Goal: Task Accomplishment & Management: Use online tool/utility

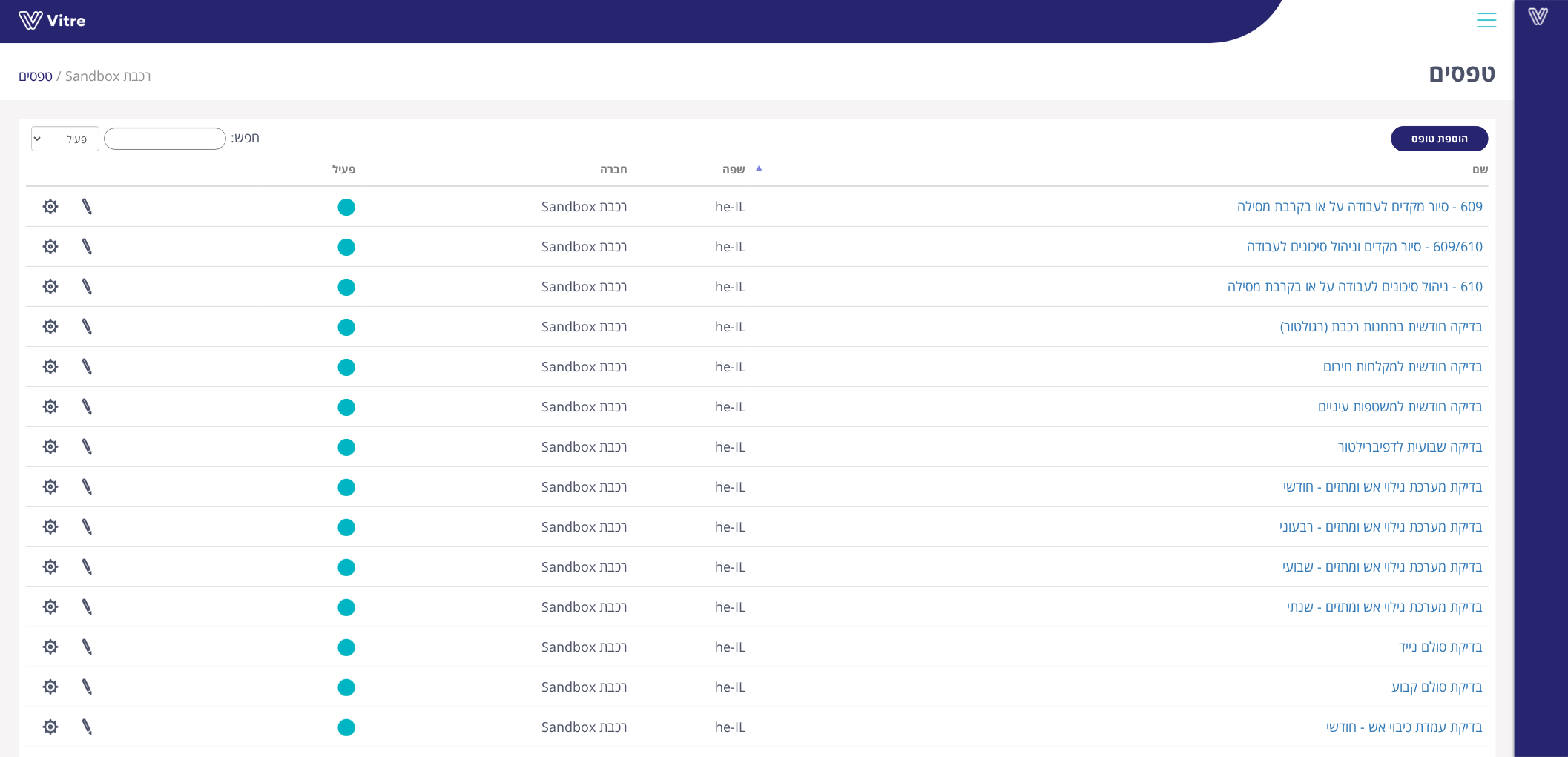
click at [862, 65] on div "טפסים רכבת Sandbox טפסים" at bounding box center [757, 68] width 1515 height 63
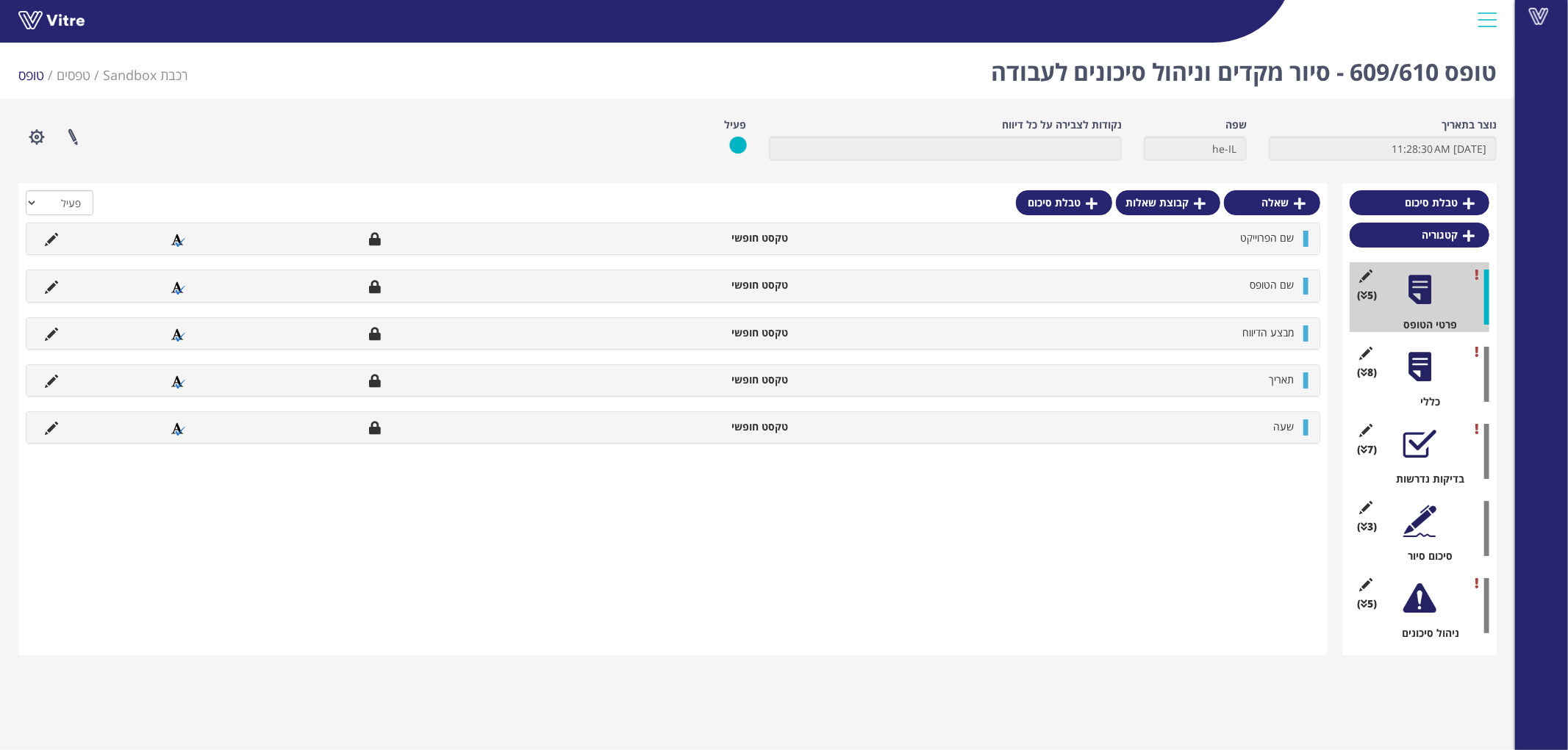
click at [1418, 595] on div at bounding box center [1419, 598] width 34 height 34
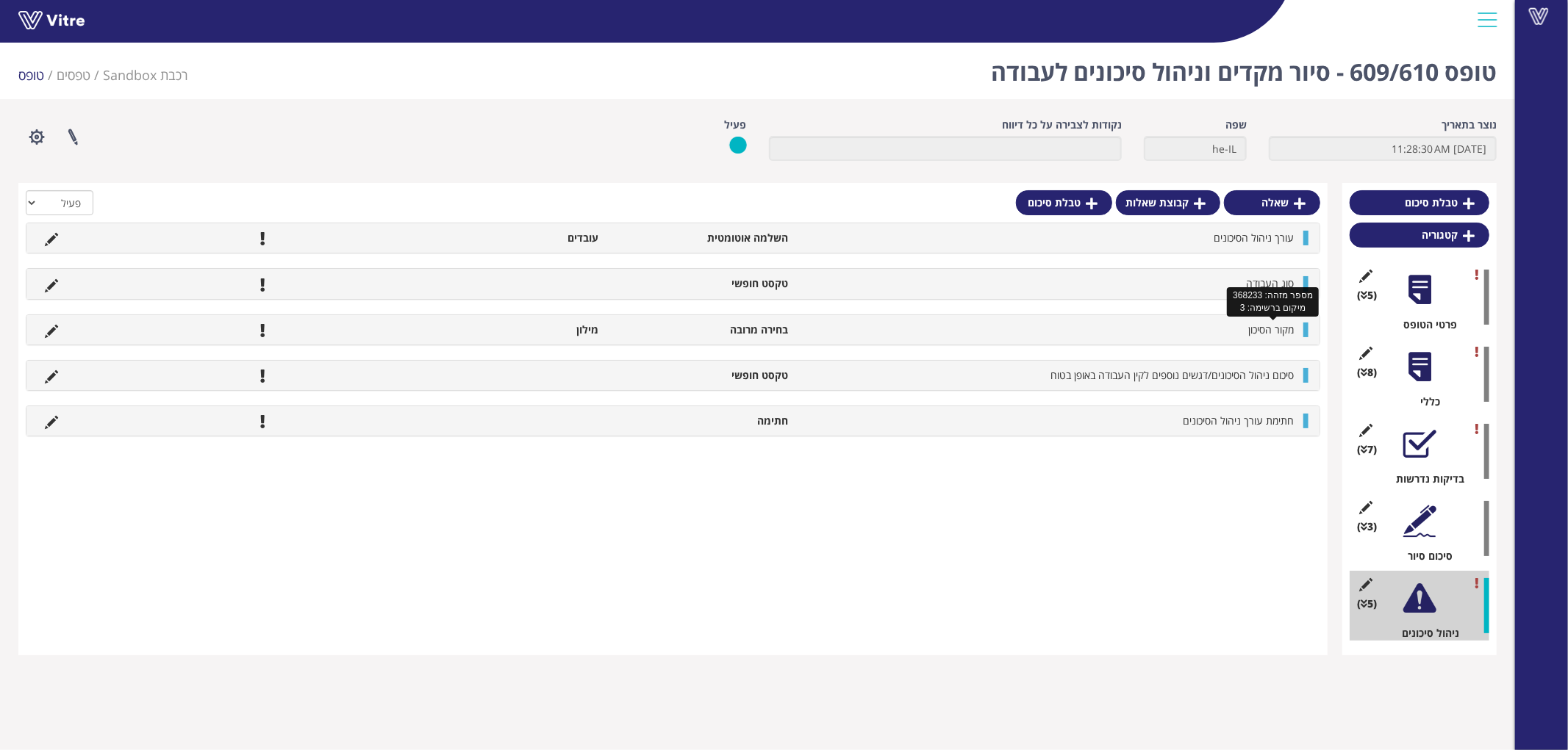
click at [1265, 332] on span "מקור הסיכון" at bounding box center [1271, 330] width 46 height 14
click at [1421, 599] on div at bounding box center [1419, 598] width 34 height 34
click at [1365, 585] on icon at bounding box center [1366, 585] width 18 height 13
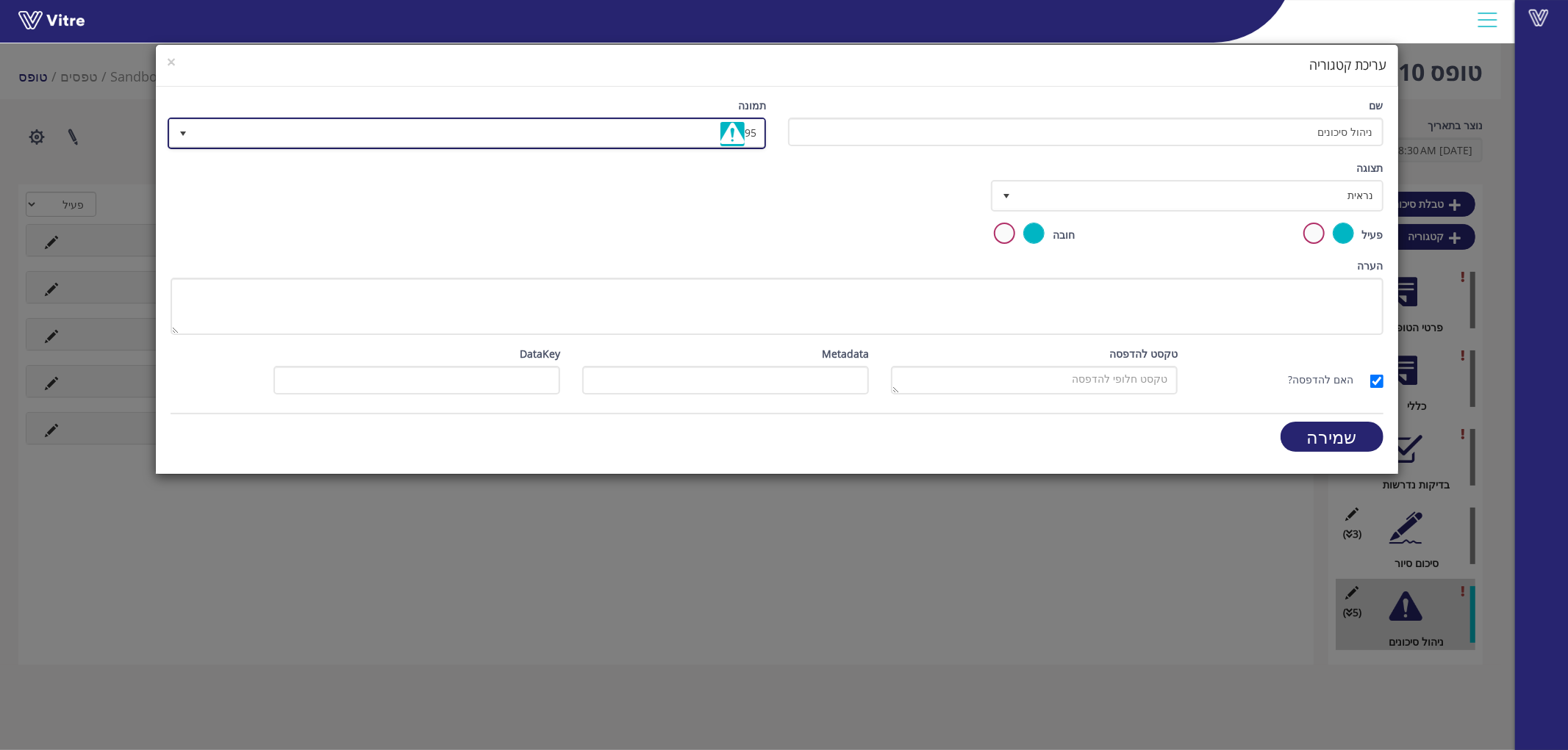
click at [696, 125] on span "95" at bounding box center [480, 133] width 569 height 27
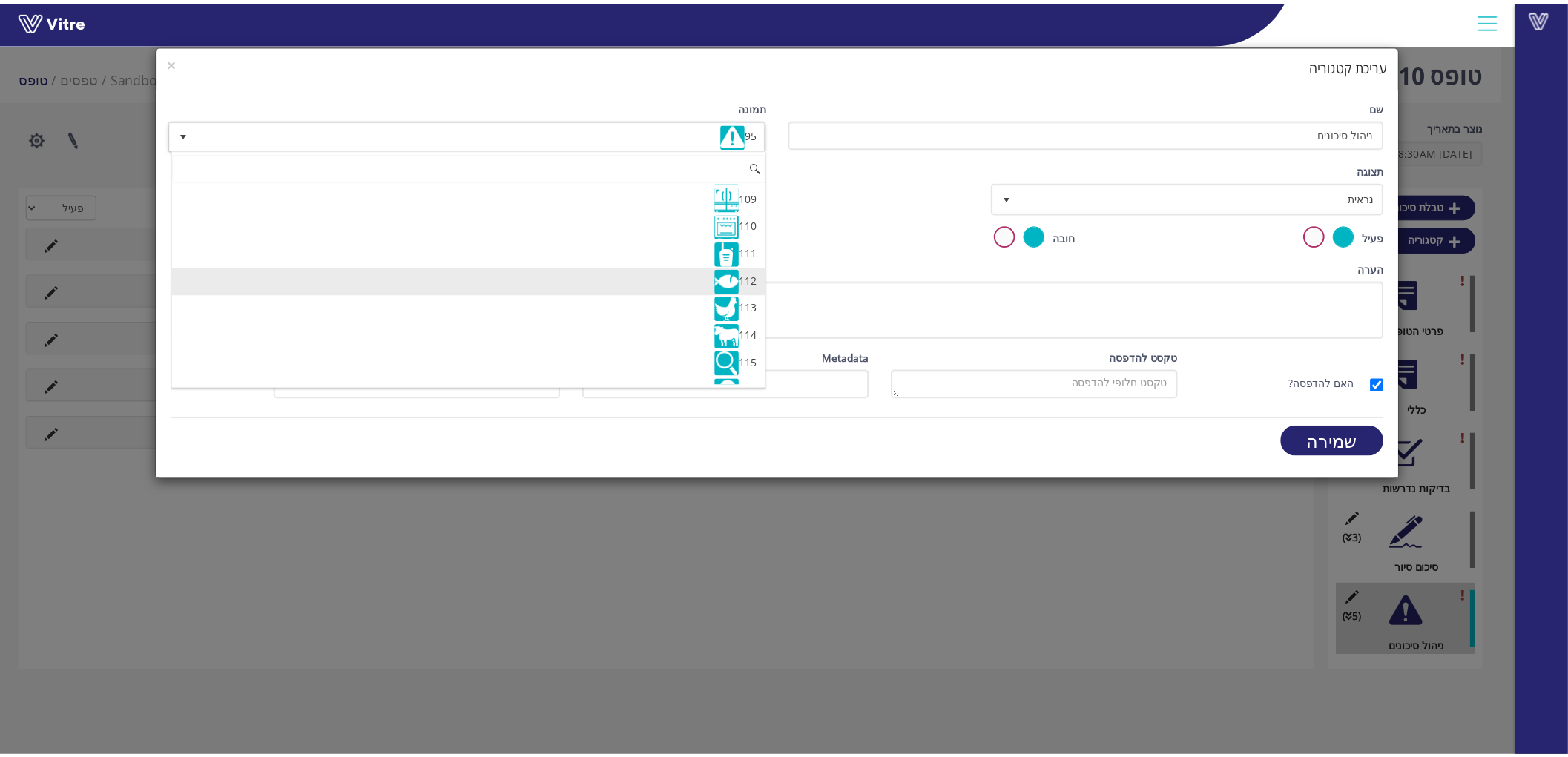
scroll to position [3048, 0]
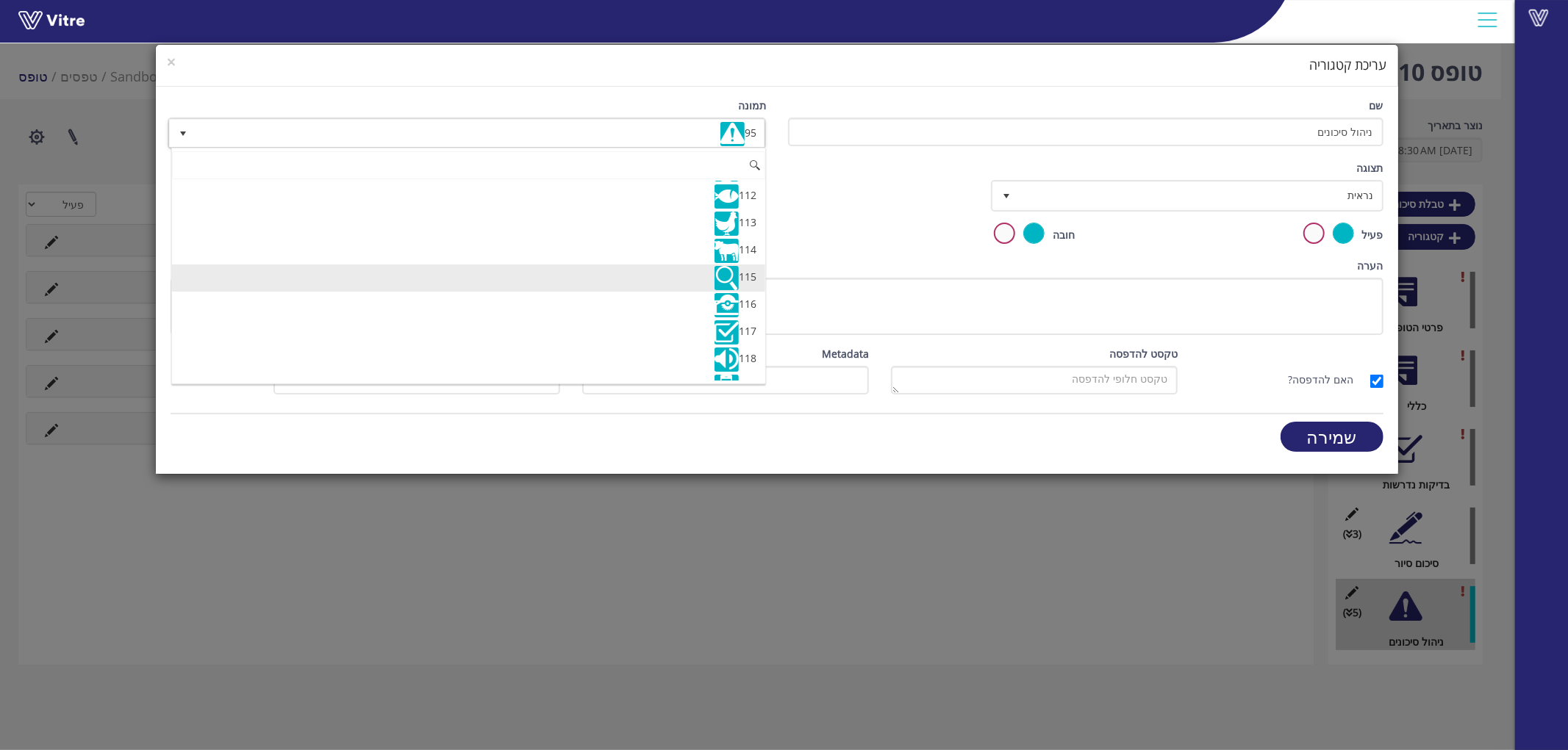
click at [529, 292] on li "115" at bounding box center [468, 278] width 593 height 27
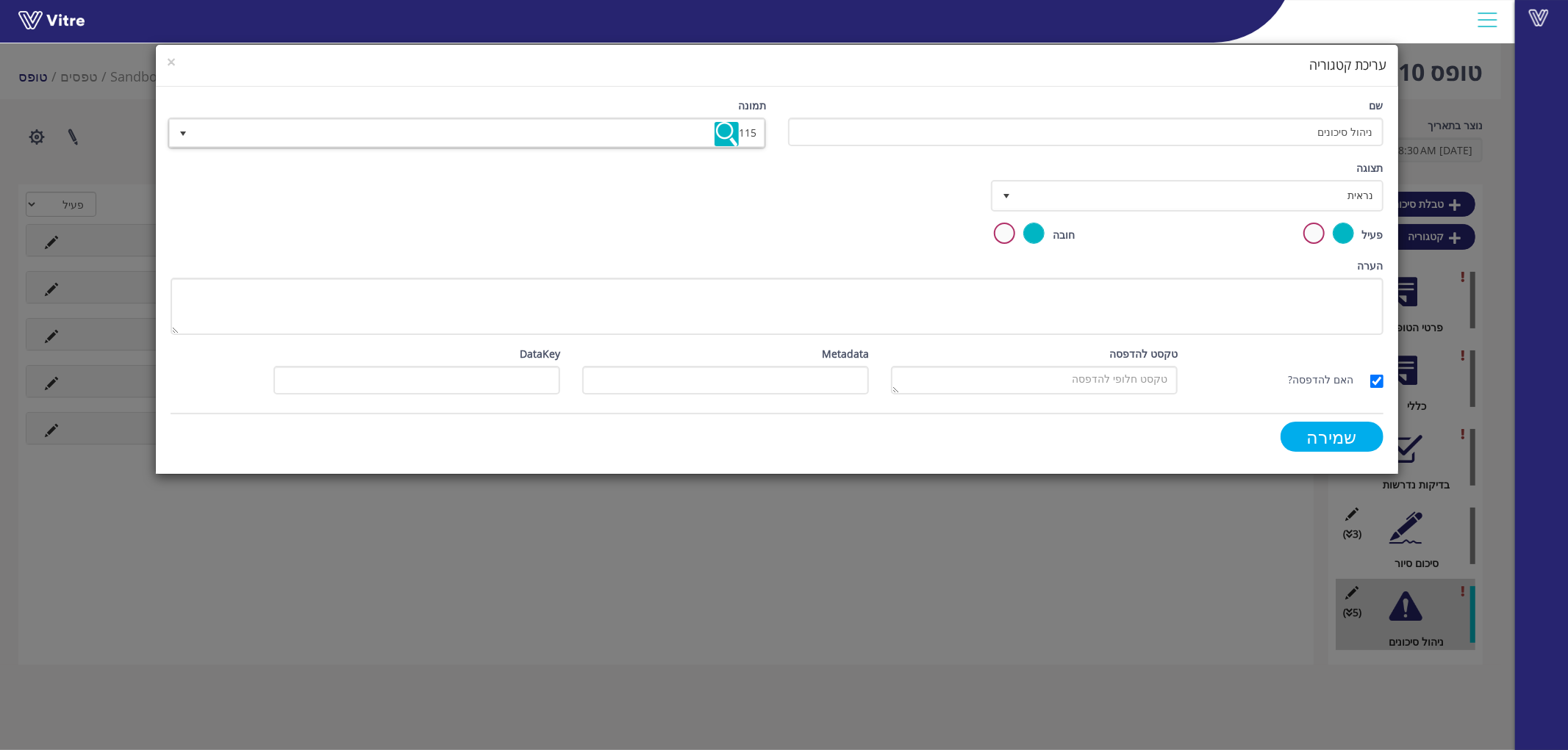
drag, startPoint x: 1326, startPoint y: 429, endPoint x: 1309, endPoint y: 434, distance: 17.7
click at [1326, 428] on input "שמירה" at bounding box center [1331, 436] width 103 height 30
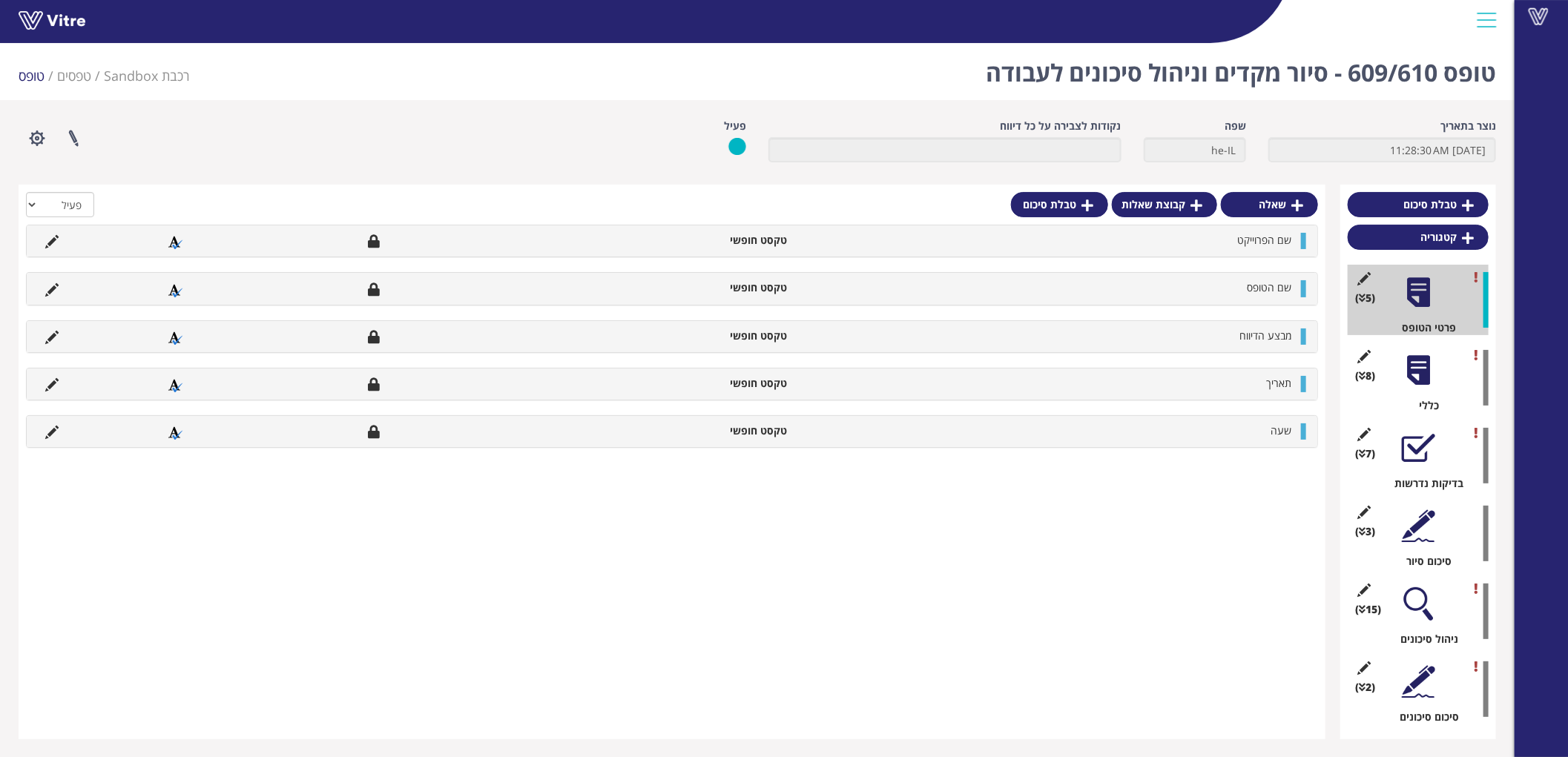
click at [1426, 613] on div at bounding box center [1419, 603] width 34 height 34
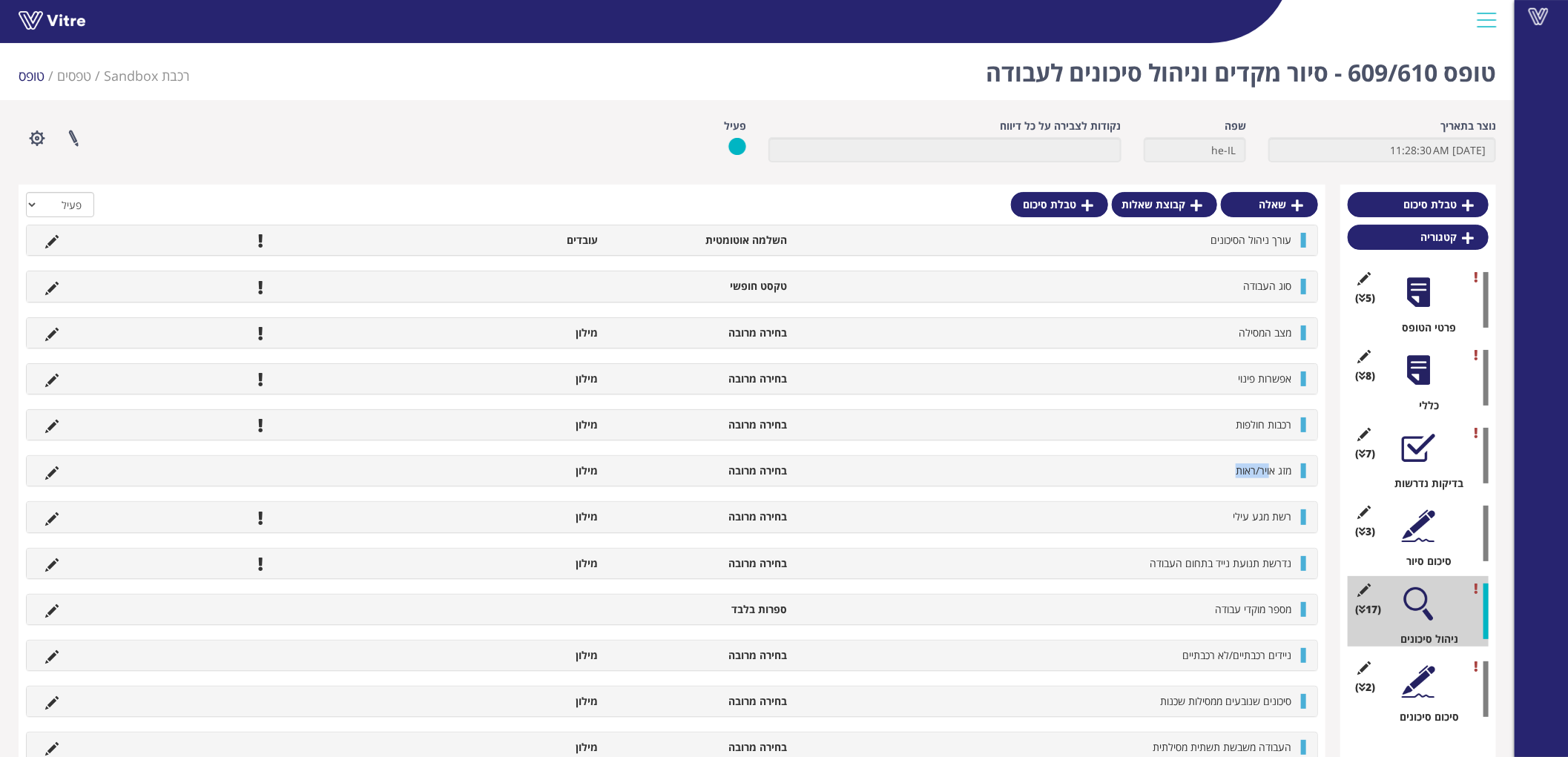
drag, startPoint x: 1271, startPoint y: 471, endPoint x: 1212, endPoint y: 471, distance: 59.0
click at [1212, 471] on li "מזג אויר/ראות" at bounding box center [1047, 470] width 505 height 15
click at [49, 425] on icon at bounding box center [52, 426] width 14 height 14
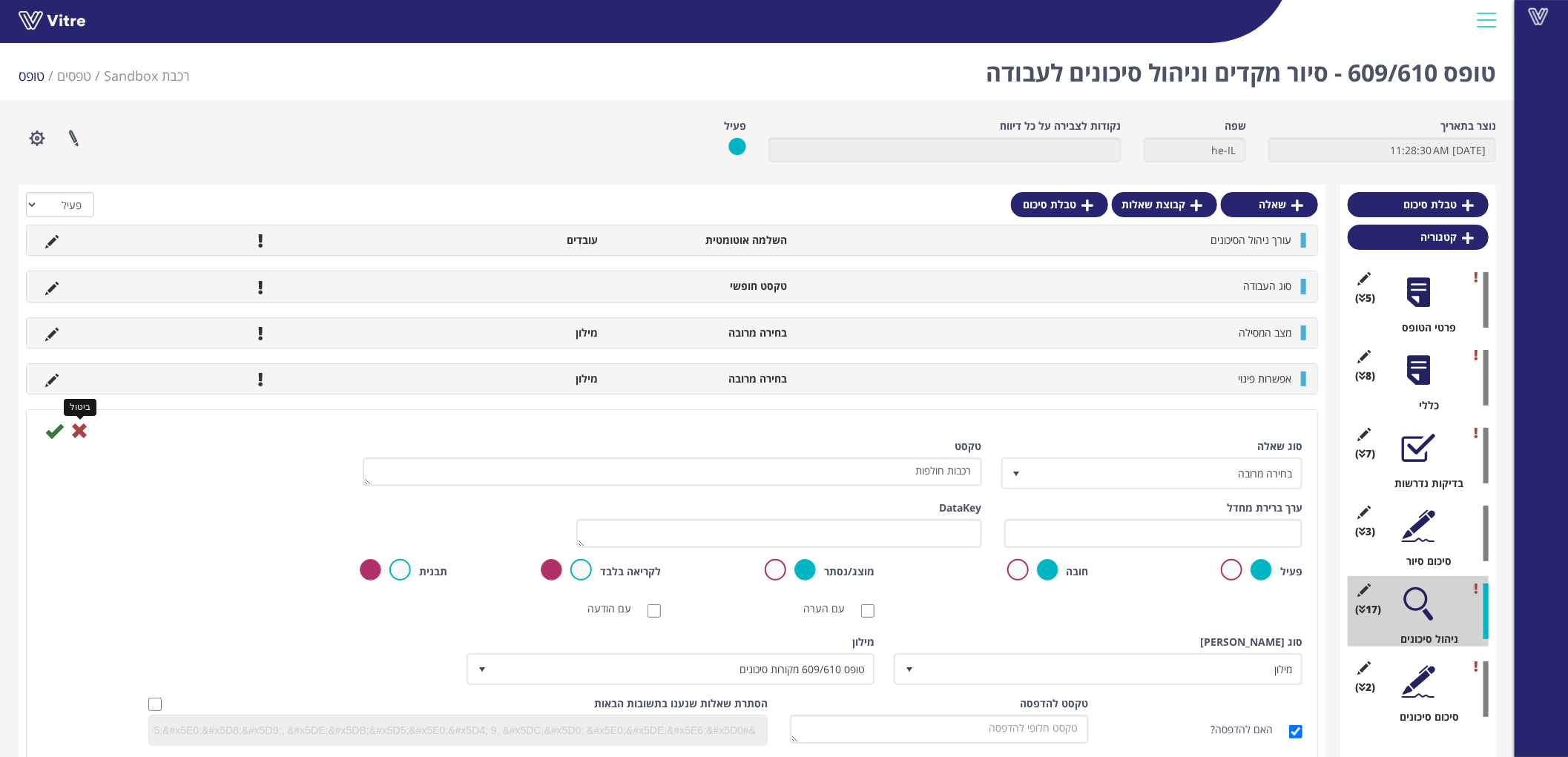
click at [84, 433] on icon at bounding box center [79, 430] width 17 height 17
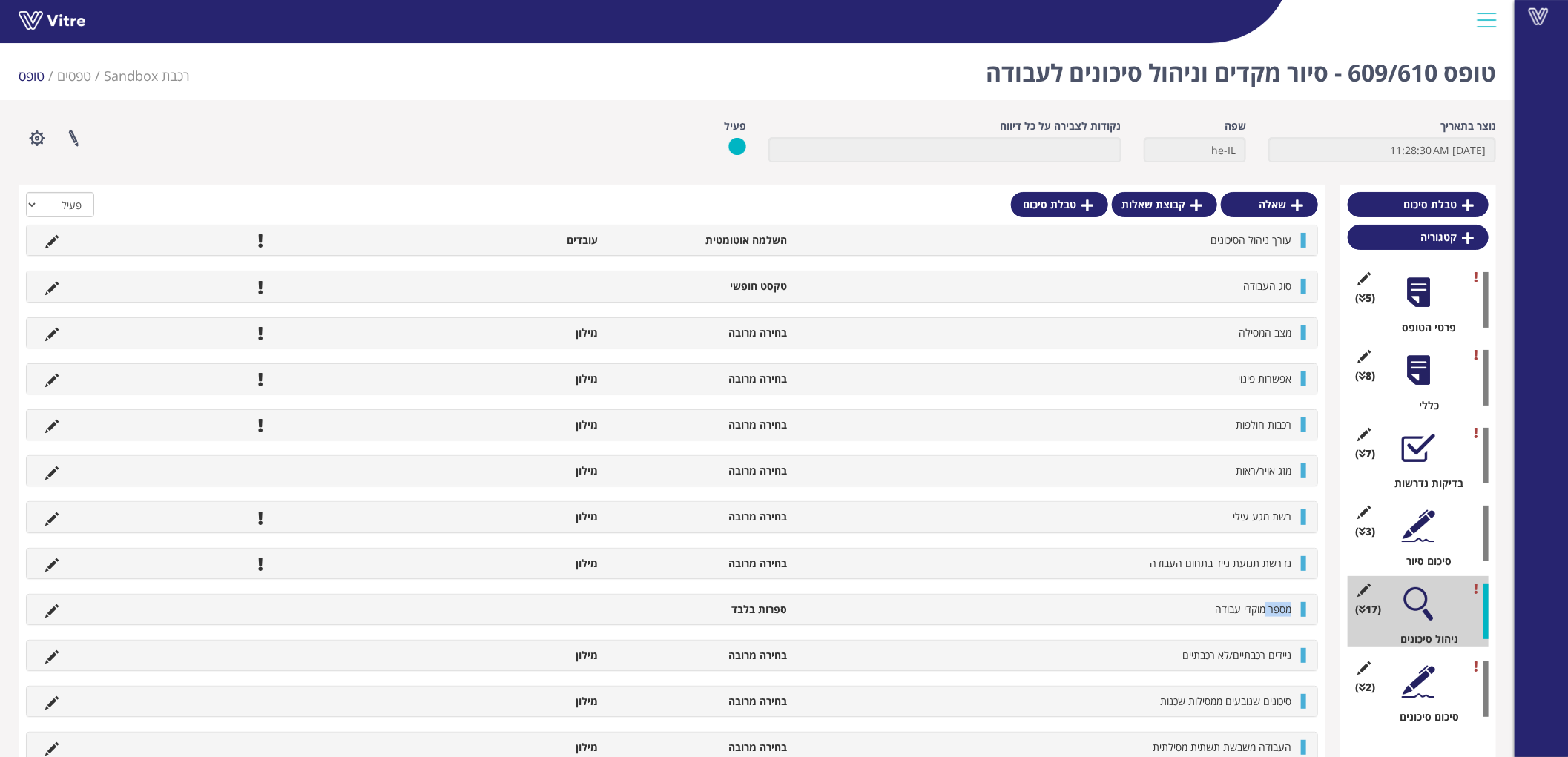
drag, startPoint x: 1265, startPoint y: 613, endPoint x: 1160, endPoint y: 601, distance: 105.7
click at [1160, 602] on li "מספר מוקדי עבודה" at bounding box center [1047, 609] width 505 height 15
drag, startPoint x: 1266, startPoint y: 660, endPoint x: 1184, endPoint y: 660, distance: 82.0
click at [1184, 660] on span "ניידים רכבתיים/לא רכבתיים" at bounding box center [1237, 655] width 109 height 15
drag, startPoint x: 1269, startPoint y: 609, endPoint x: 1129, endPoint y: 609, distance: 140.0
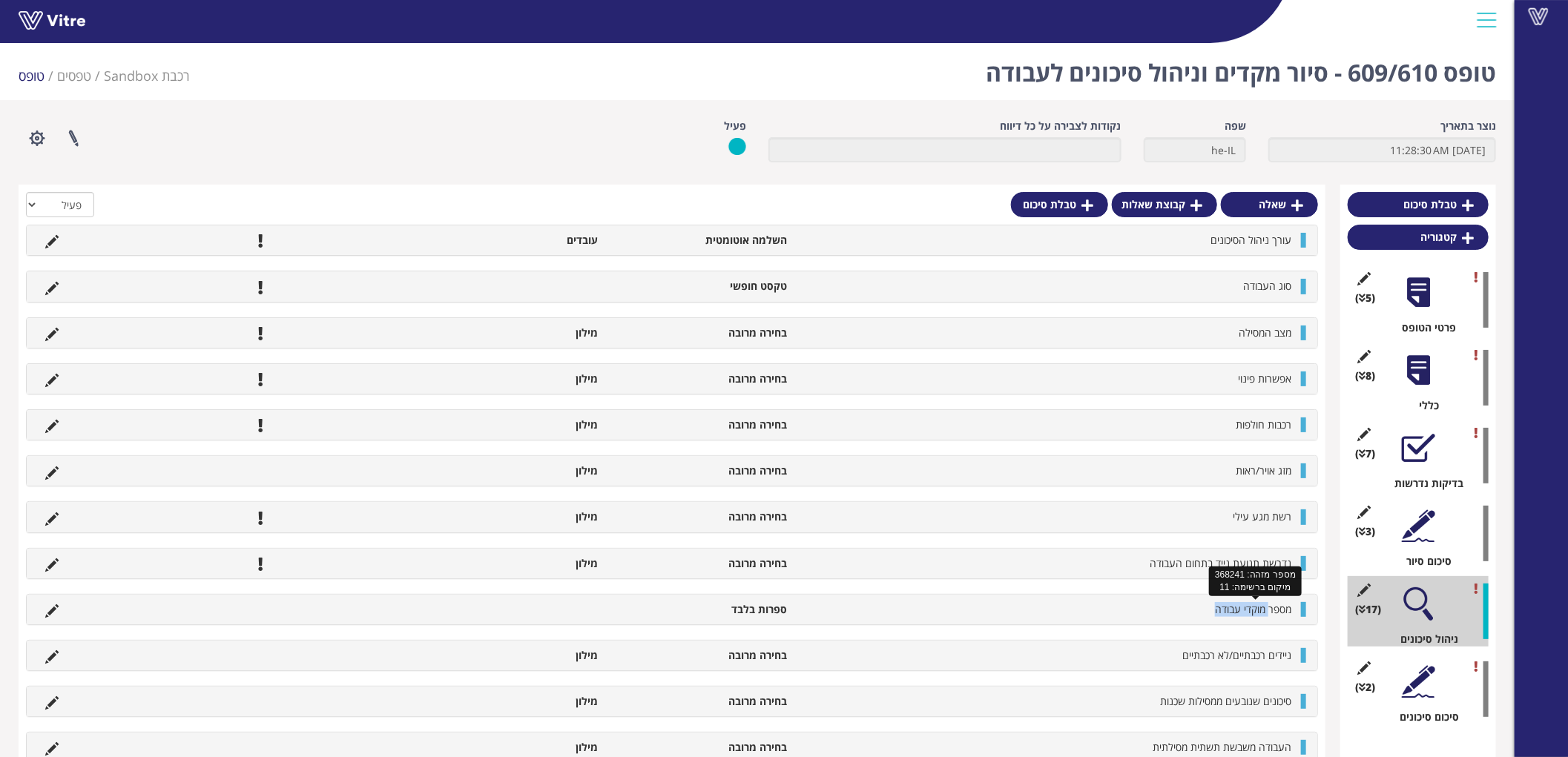
click at [1129, 609] on li "מספר מוקדי עבודה" at bounding box center [1047, 609] width 505 height 15
drag, startPoint x: 1247, startPoint y: 692, endPoint x: 1091, endPoint y: 692, distance: 156.0
click at [1091, 692] on div "סיכונים שנובעים ממסילות שכנות בחירה מרובה מילון" at bounding box center [672, 701] width 1291 height 30
drag, startPoint x: 1272, startPoint y: 700, endPoint x: 1084, endPoint y: 703, distance: 188.0
click at [1084, 703] on li "סיכונים שנובעים ממסילות שכנות" at bounding box center [1047, 701] width 505 height 15
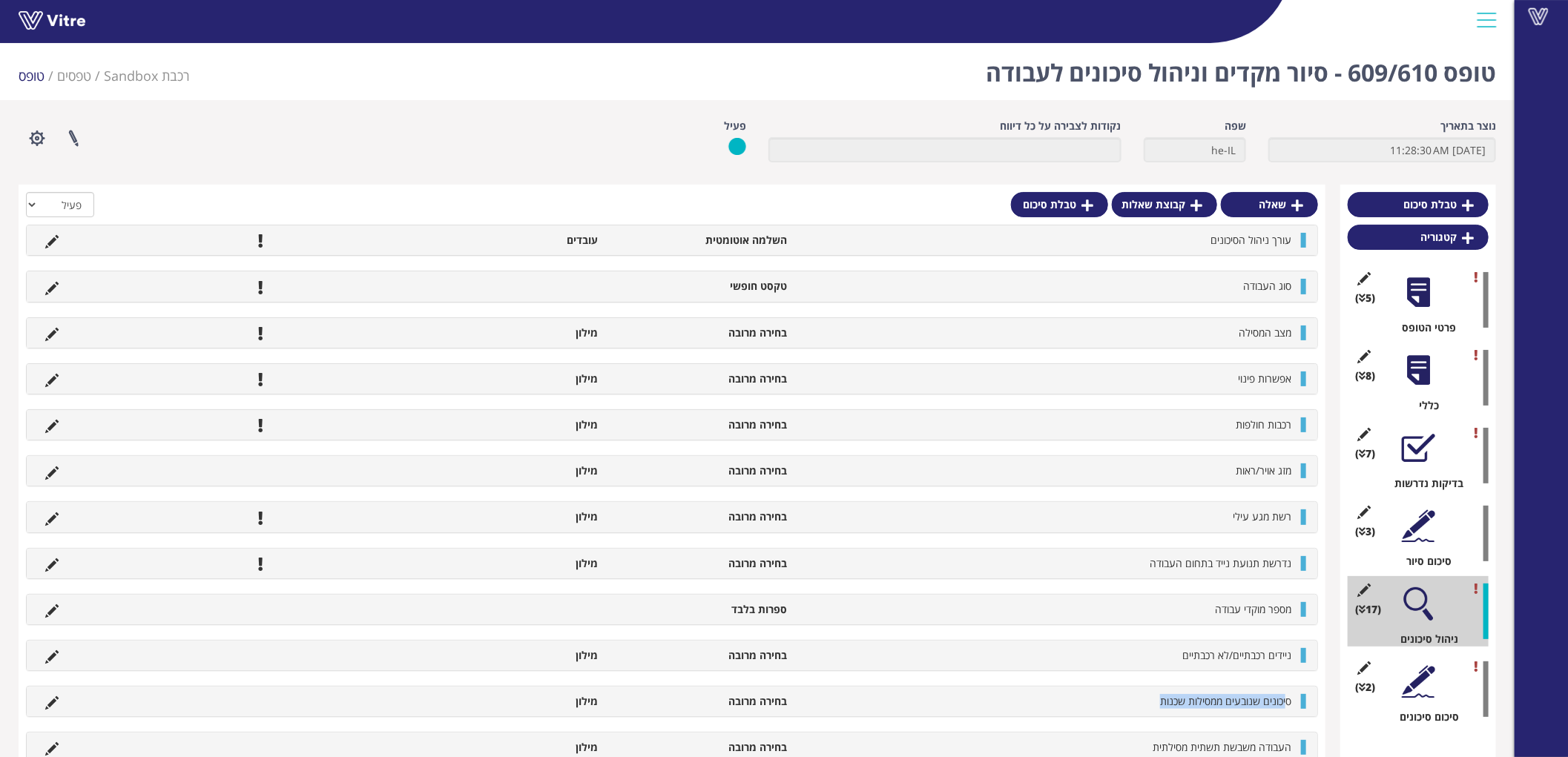
scroll to position [82, 0]
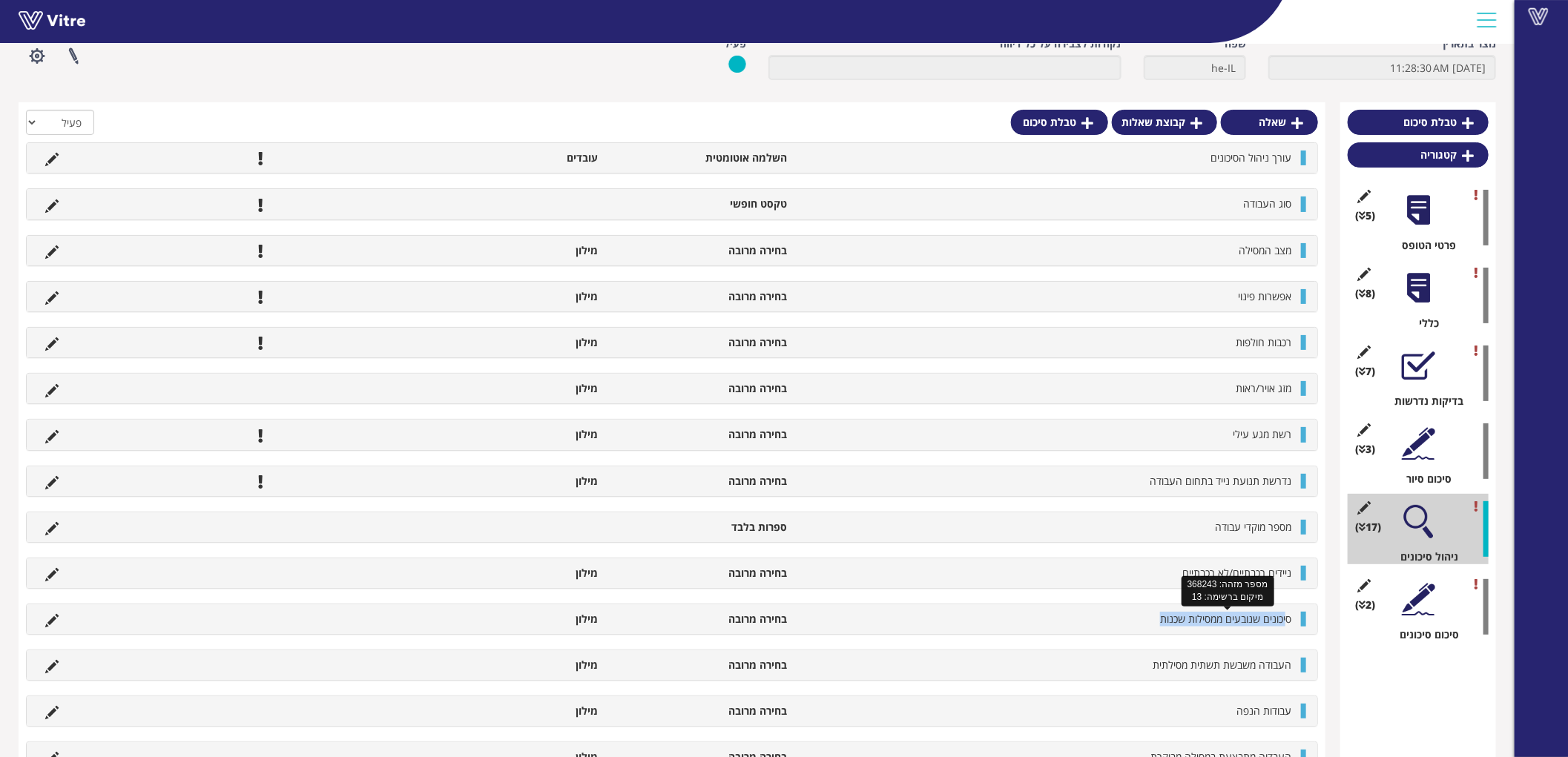
click at [1199, 618] on span "סיכונים שנובעים ממסילות שכנות" at bounding box center [1227, 619] width 132 height 15
drag, startPoint x: 1163, startPoint y: 619, endPoint x: 1248, endPoint y: 630, distance: 85.7
click at [1248, 630] on div "סיכונים שנובעים ממסילות שכנות בחירה מרובה מילון" at bounding box center [672, 619] width 1291 height 30
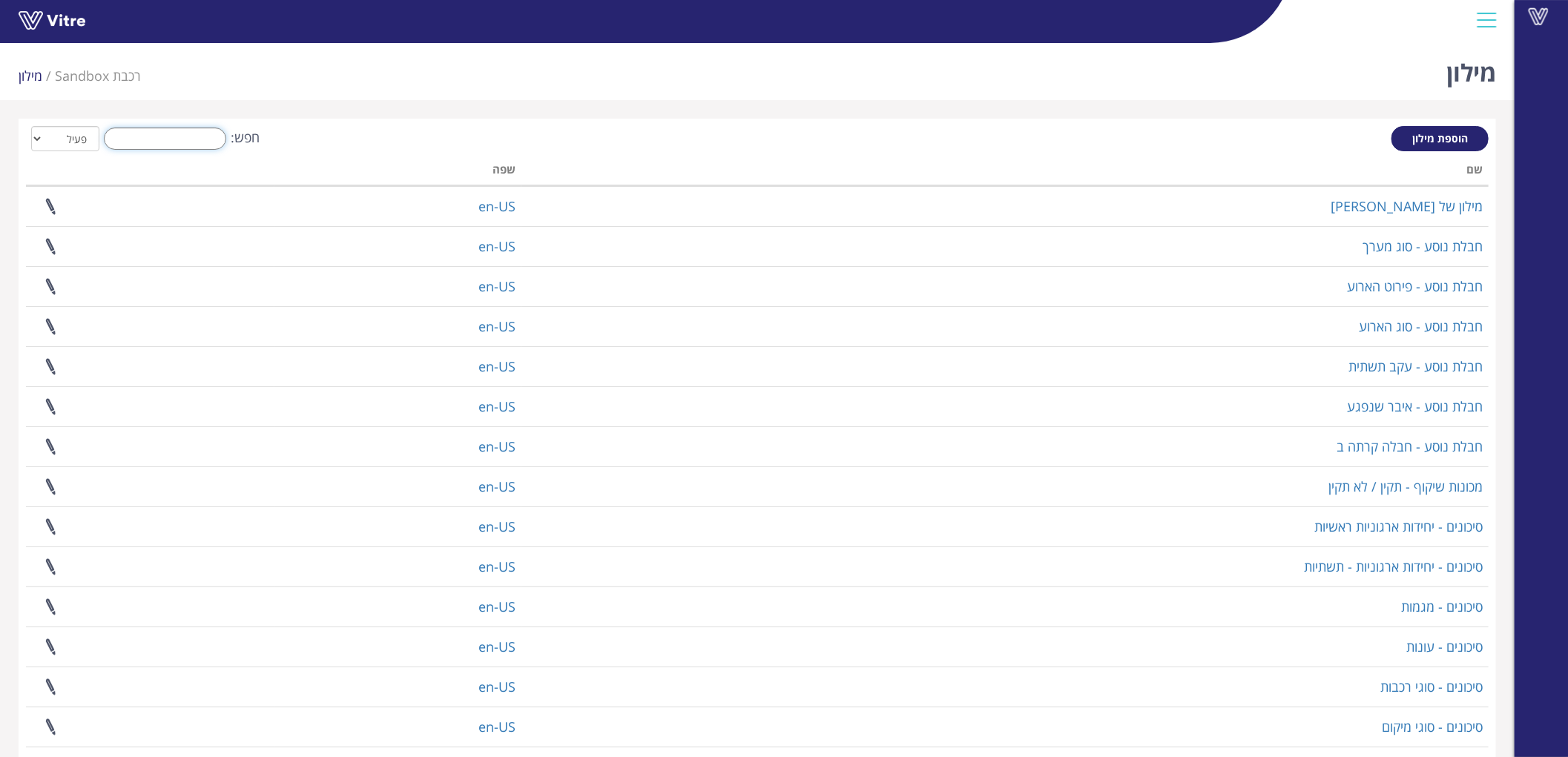
click at [112, 130] on input "חפש:" at bounding box center [164, 138] width 123 height 22
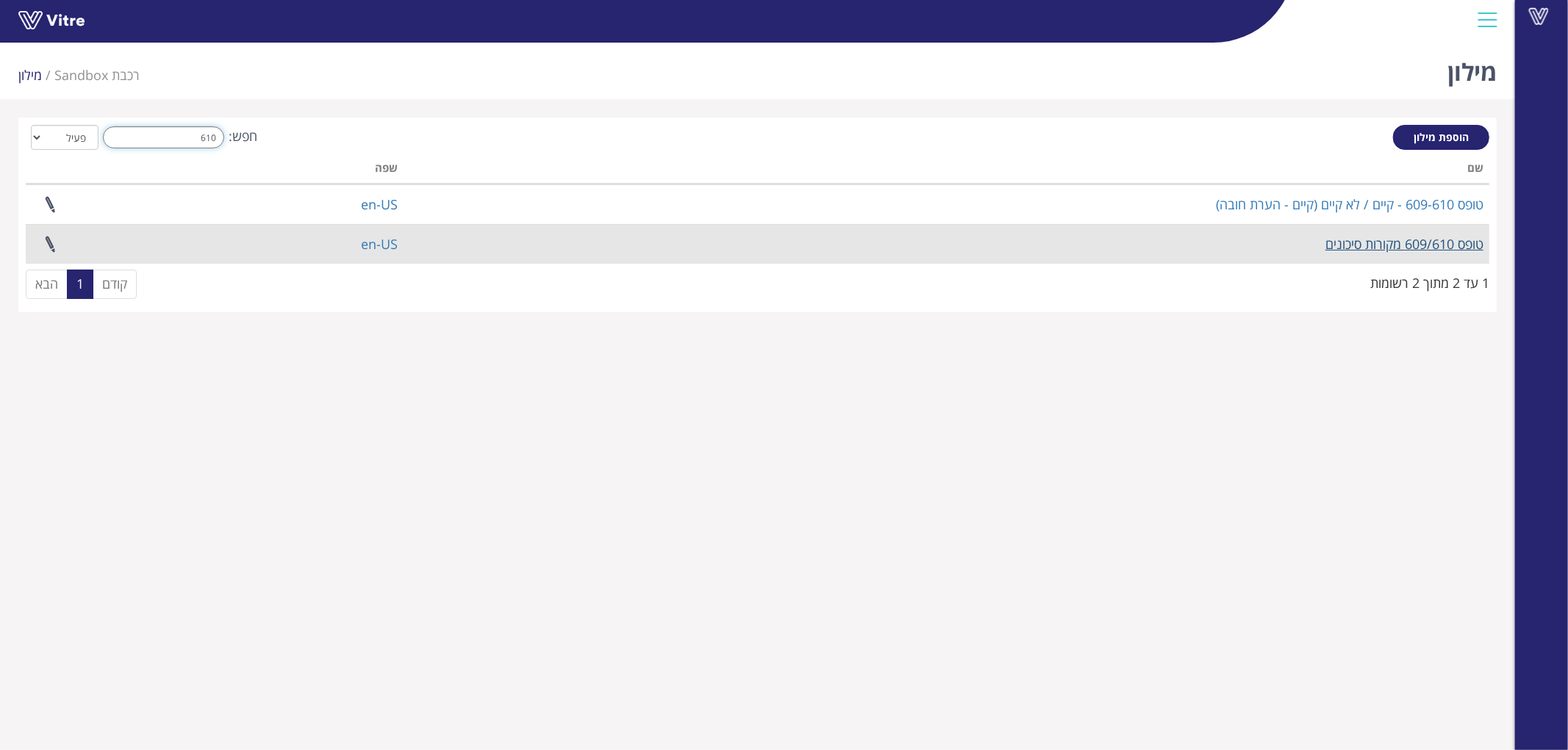
type input "610"
click at [1360, 243] on link "טופס 609/610 מקורות סיכונים" at bounding box center [1404, 243] width 158 height 17
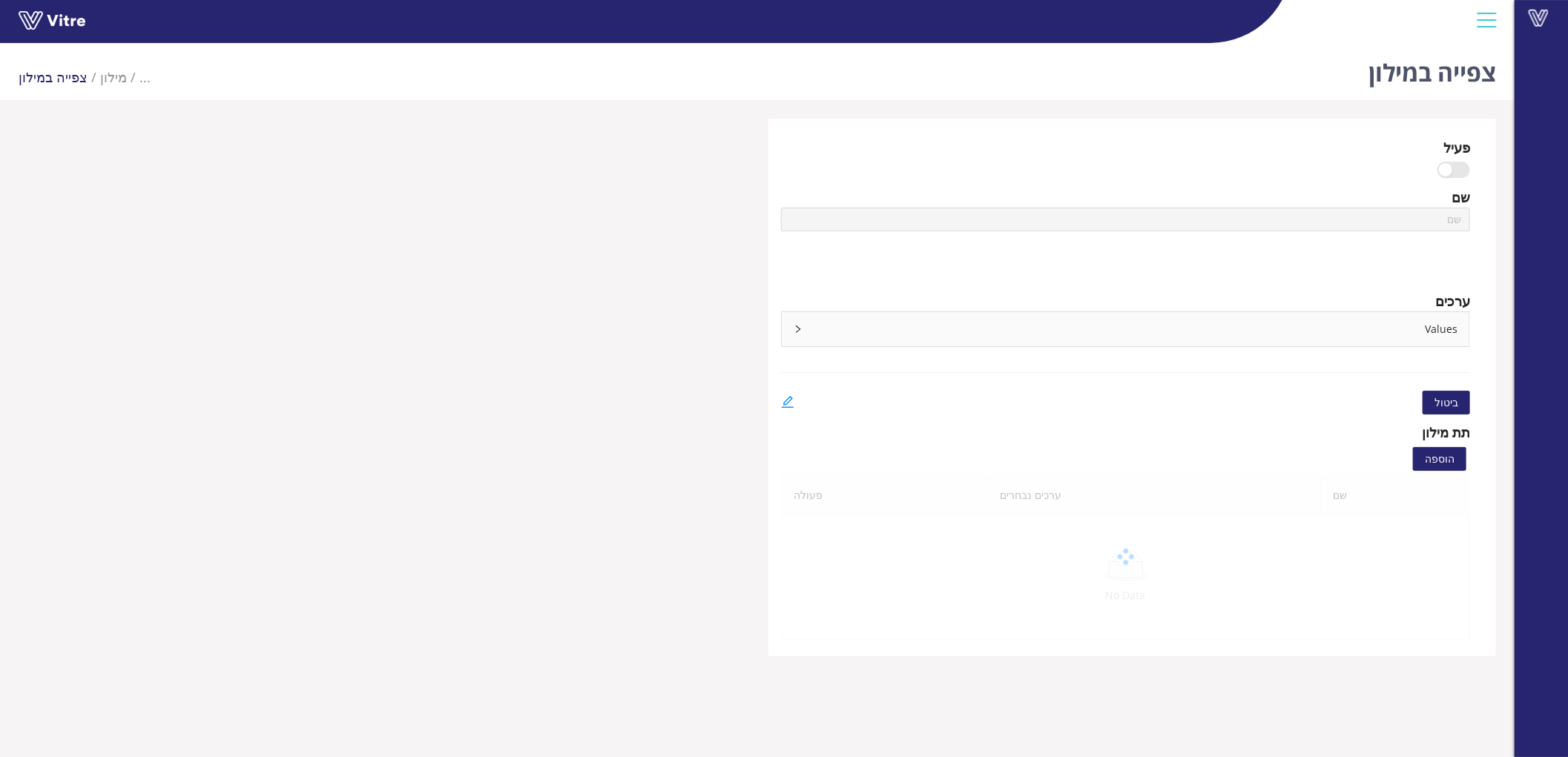
click at [1376, 320] on div "Values" at bounding box center [1125, 329] width 688 height 34
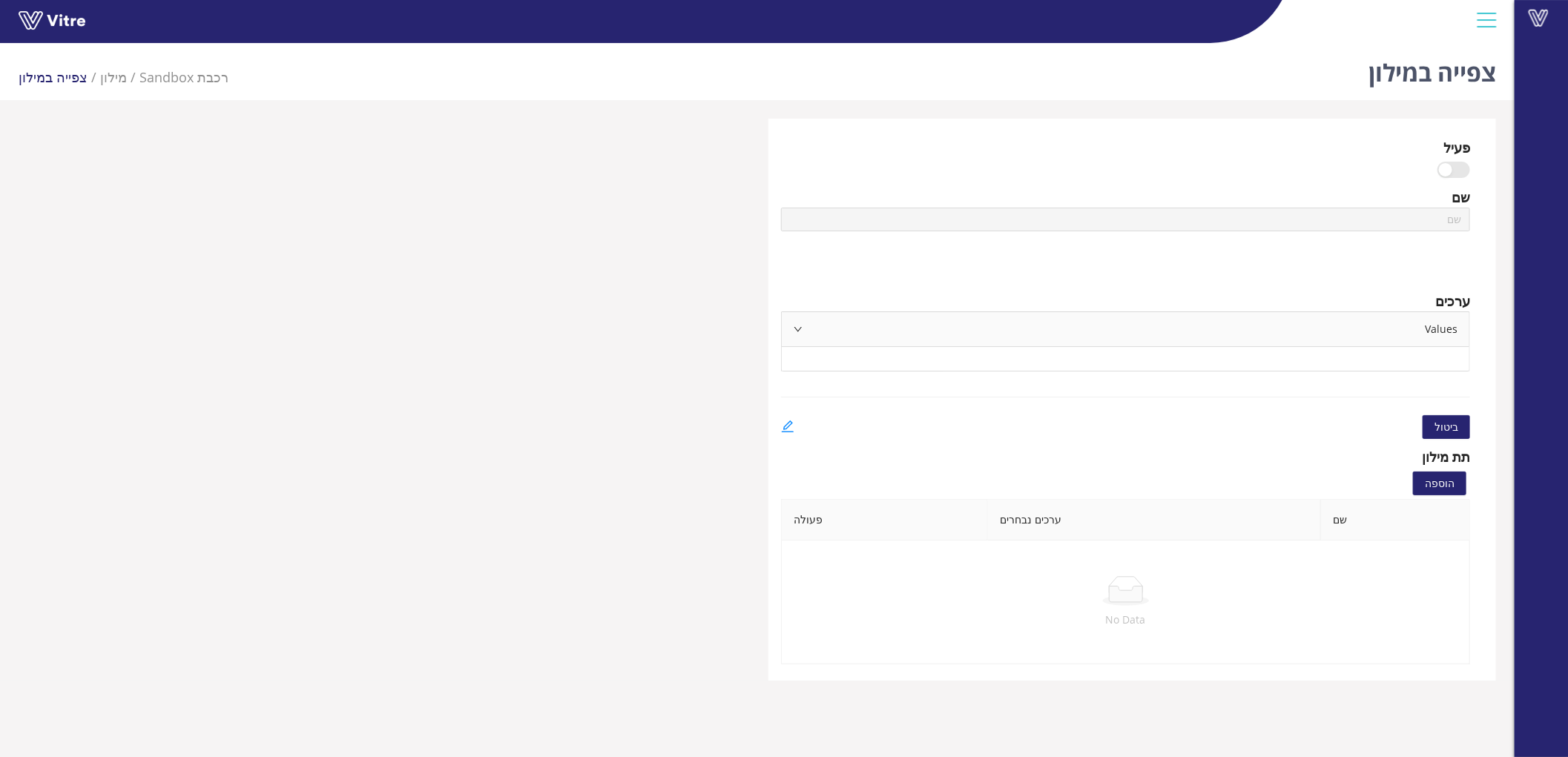
type input "טופס 609/610 מקורות סיכונים"
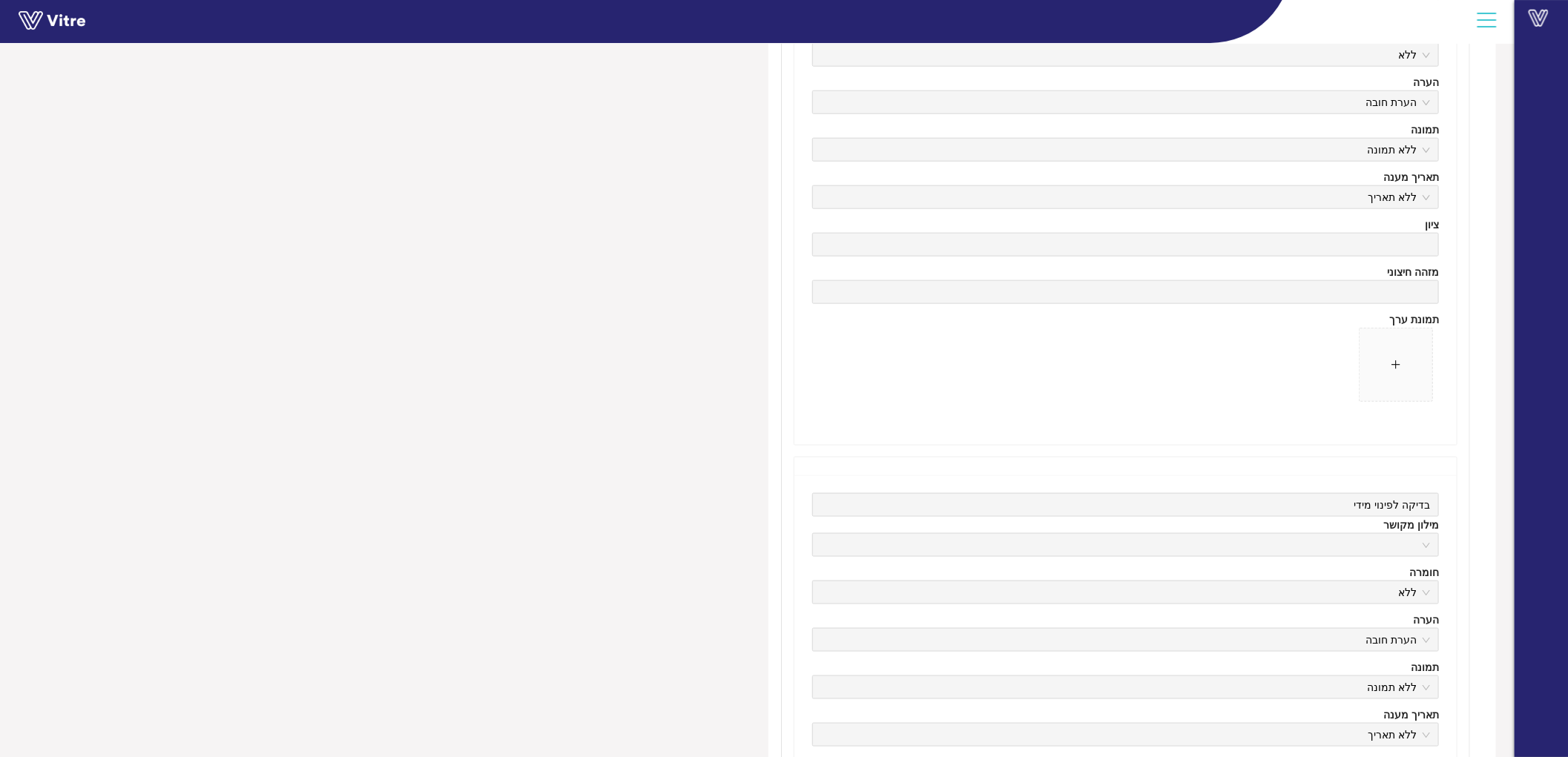
scroll to position [1071, 0]
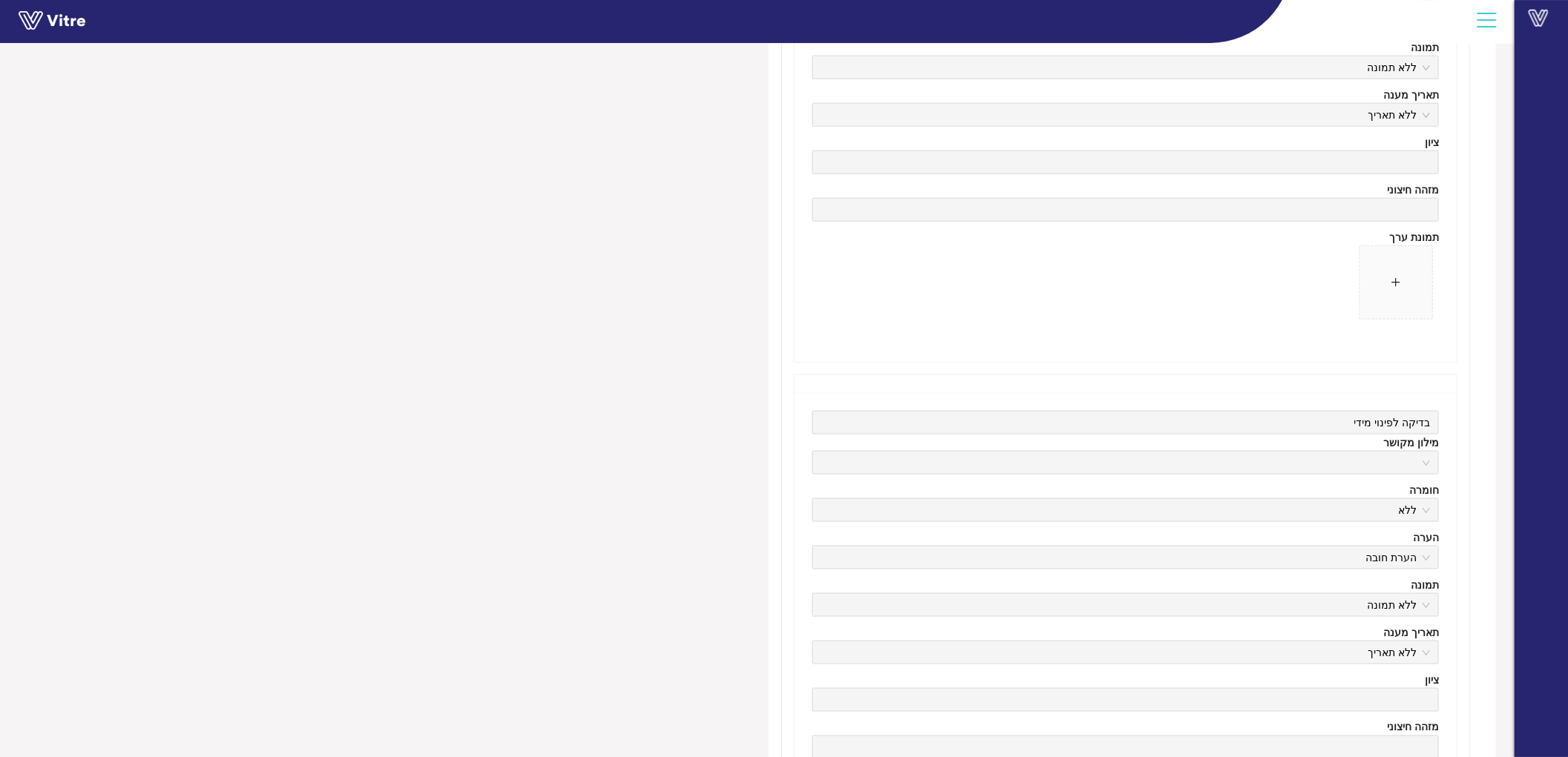
click at [1365, 350] on div "הצבת משגיח מילון מקושר חומרה ללא הערה הערת חובה תמונה ללא תמונה תאריך מענה ללא …" at bounding box center [1125, 108] width 663 height 508
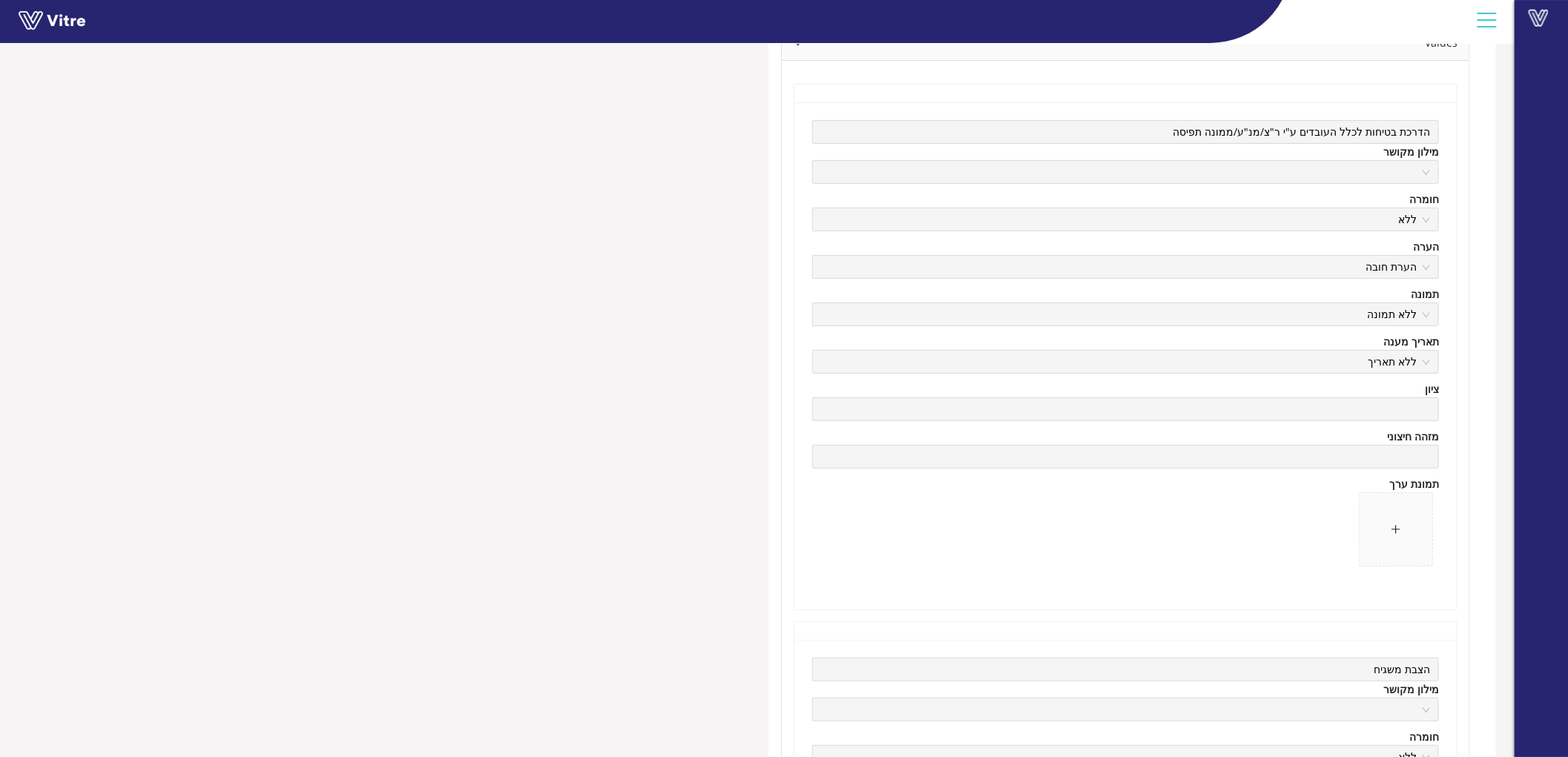
scroll to position [0, 0]
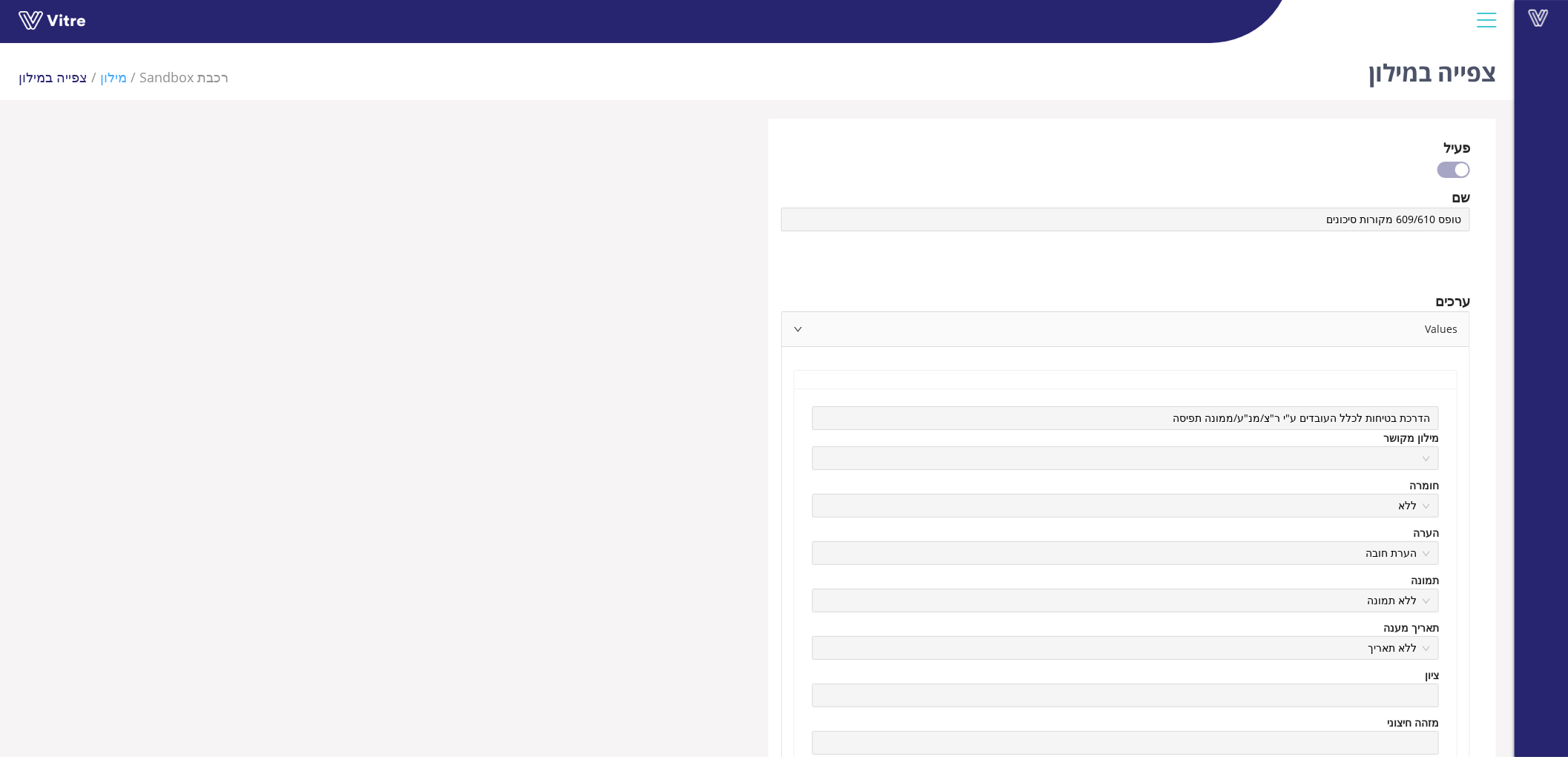
click at [107, 78] on link "מילון" at bounding box center [114, 77] width 27 height 17
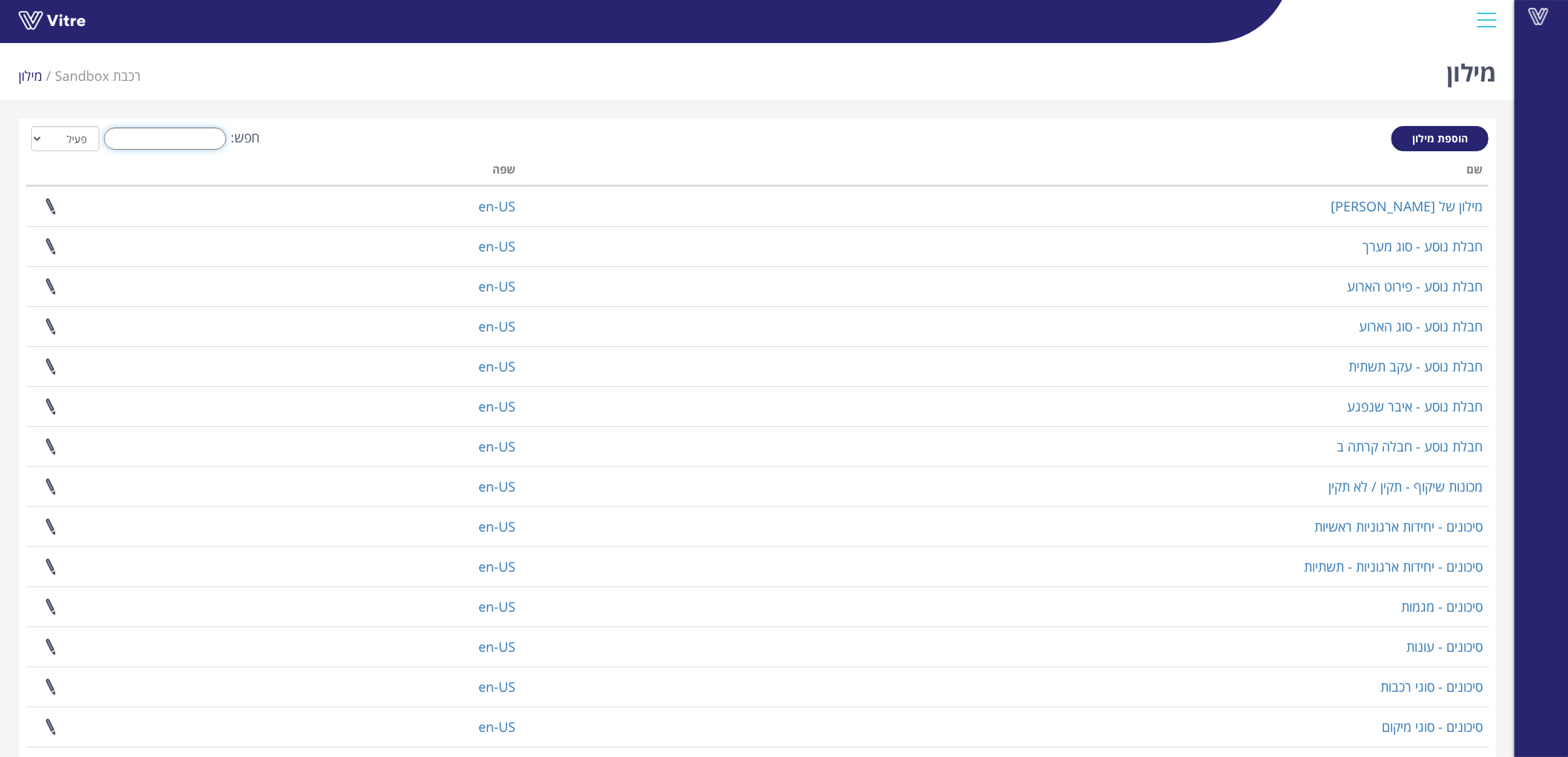
click at [193, 147] on input "חפש:" at bounding box center [164, 138] width 123 height 22
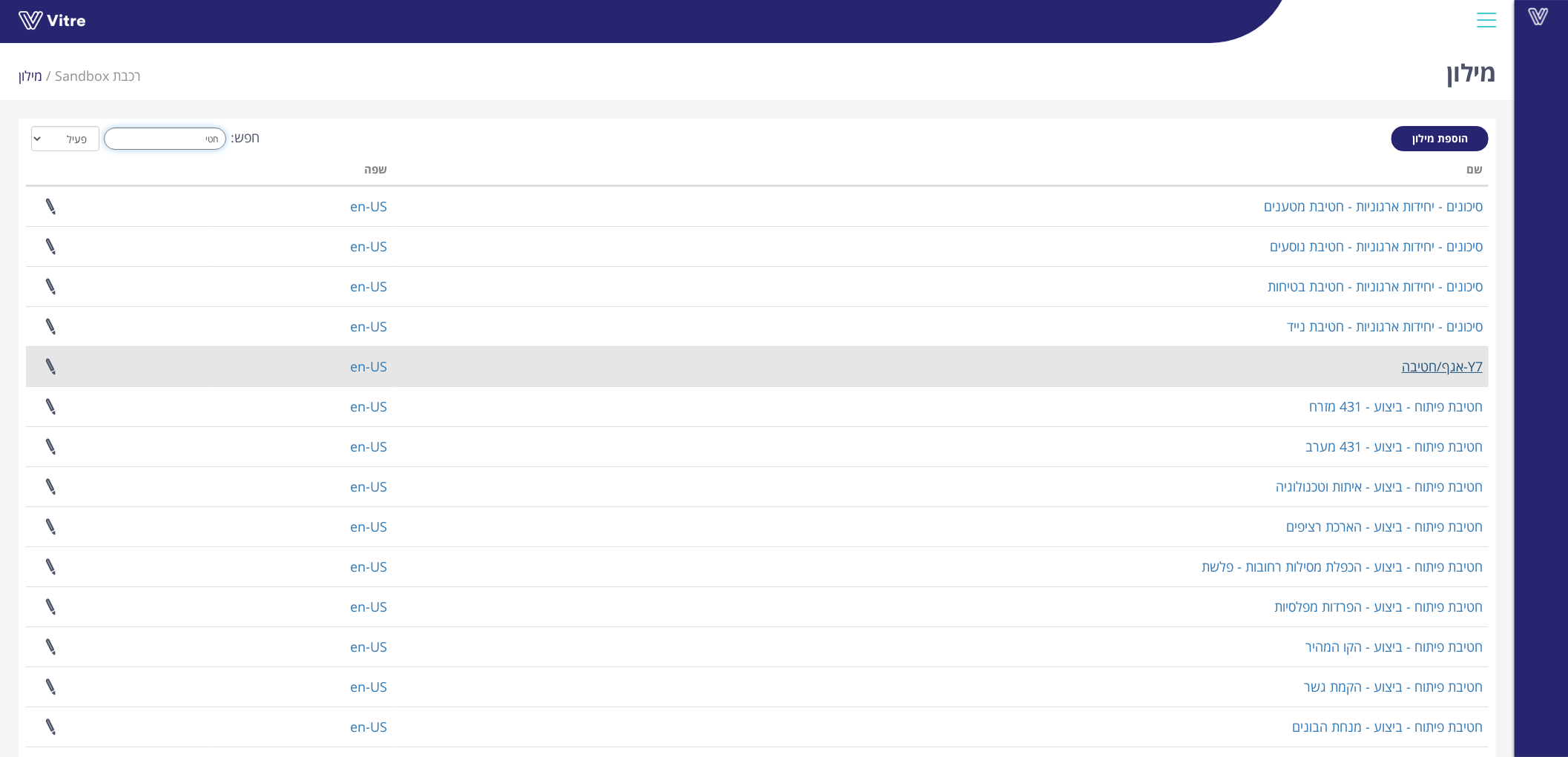
type input "חטי"
click at [1457, 362] on link "Y7-אגף/חטיבה" at bounding box center [1443, 366] width 81 height 17
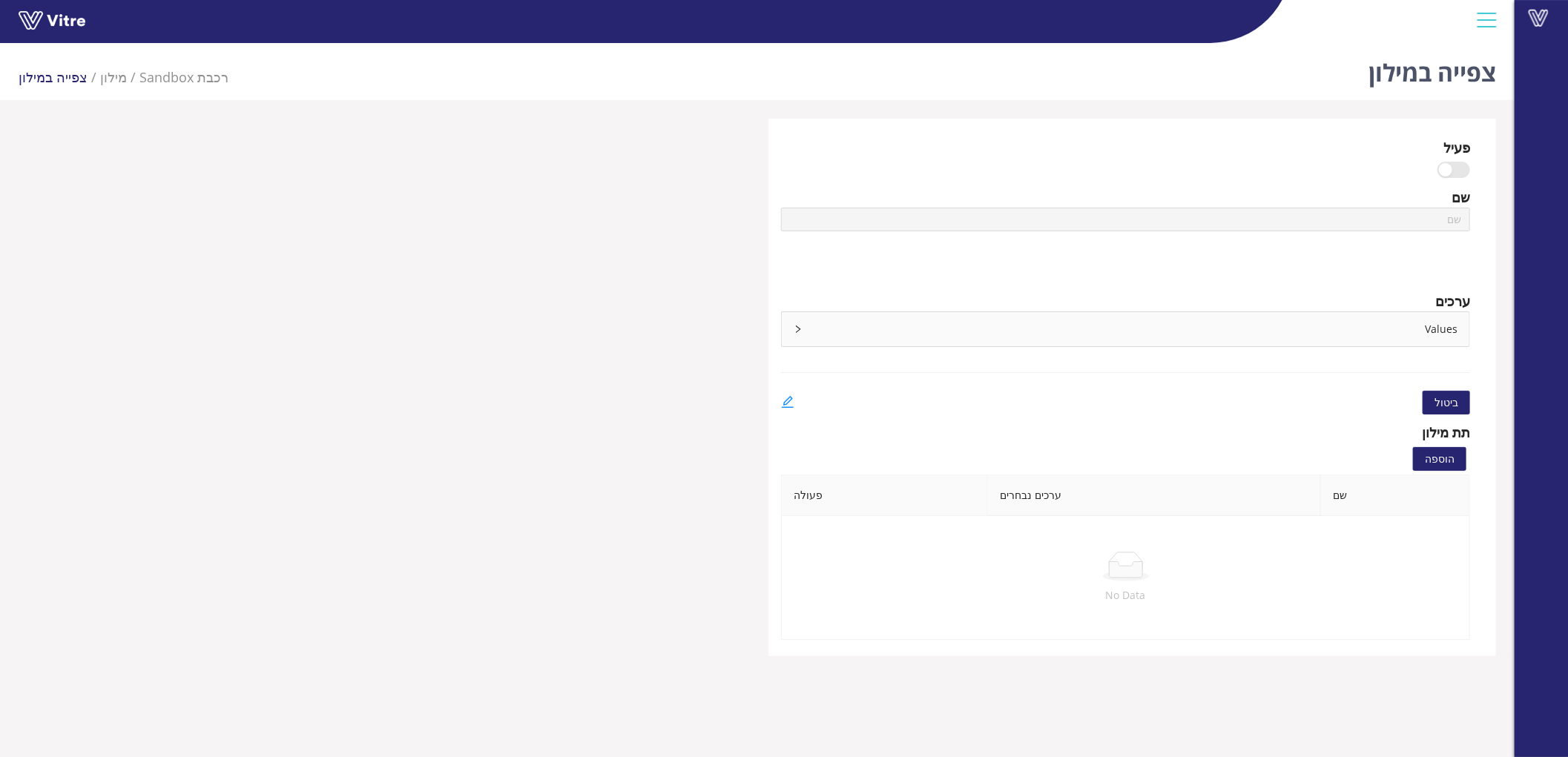
type input "Y7-אגף/חטיבה"
click at [1269, 313] on div "Values" at bounding box center [1125, 329] width 688 height 34
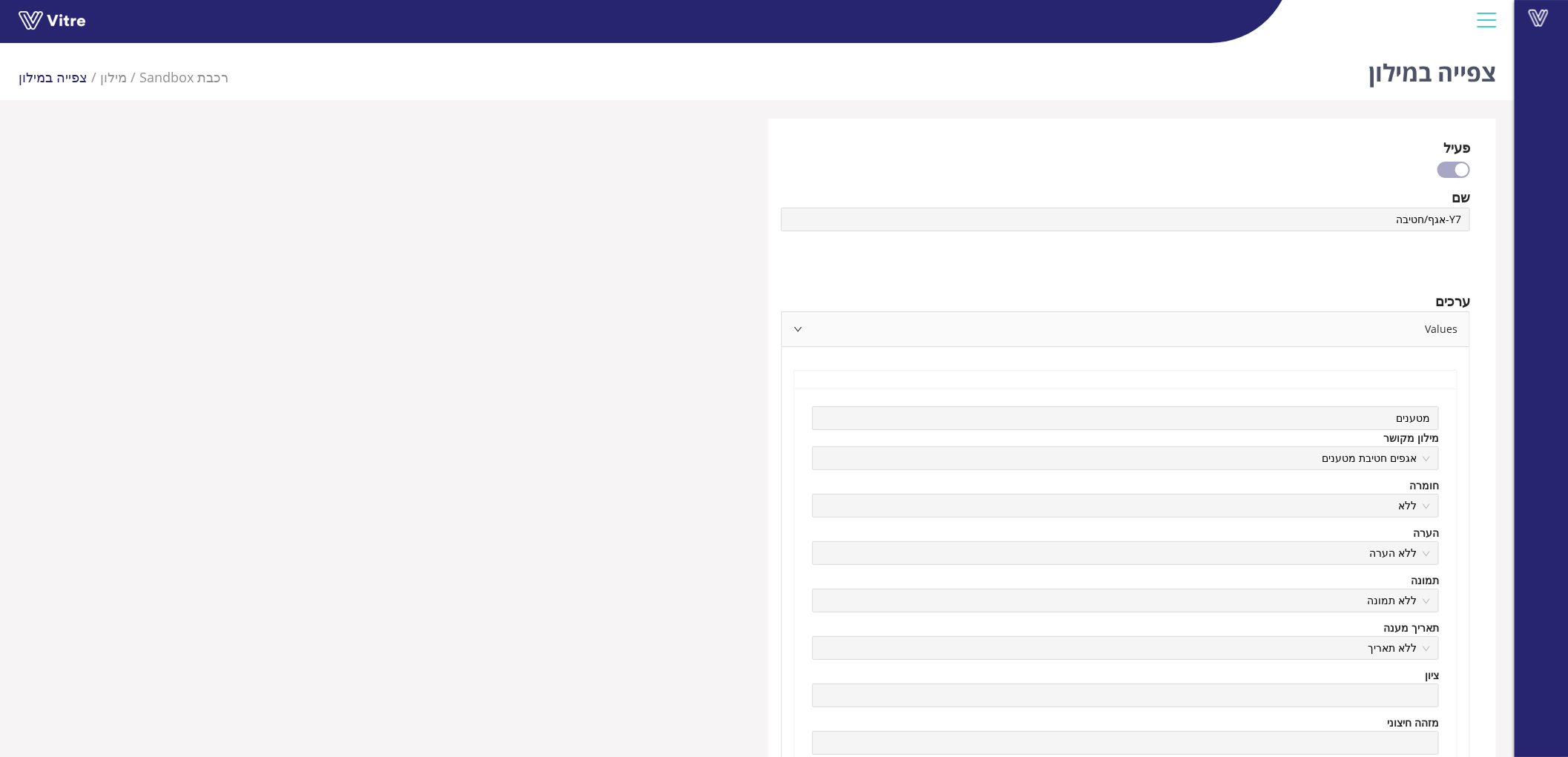
scroll to position [82, 0]
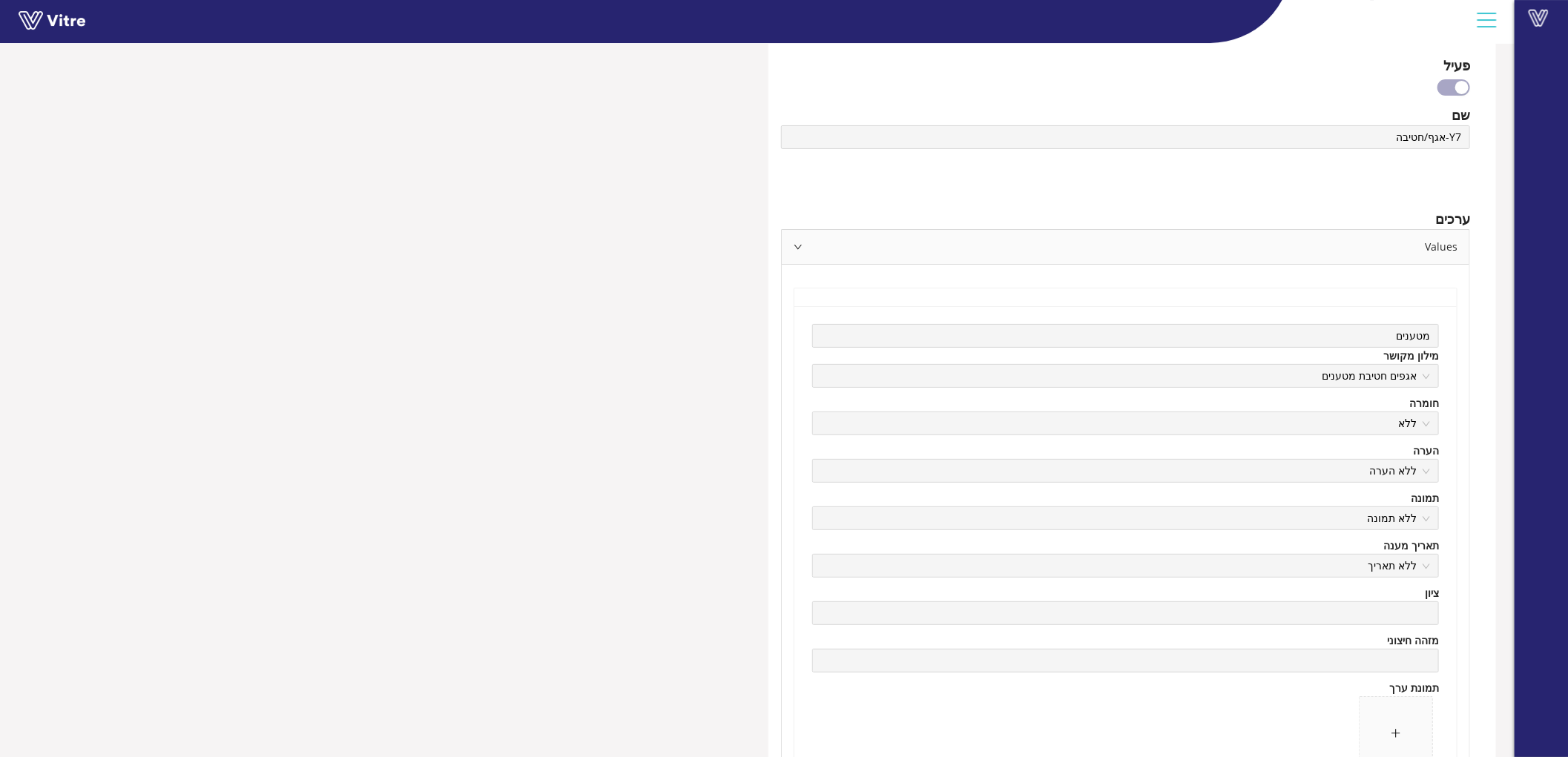
drag, startPoint x: 1323, startPoint y: 375, endPoint x: 1285, endPoint y: 375, distance: 38.0
click at [1285, 375] on span "אגפים חטיבת מטענים" at bounding box center [1126, 375] width 609 height 22
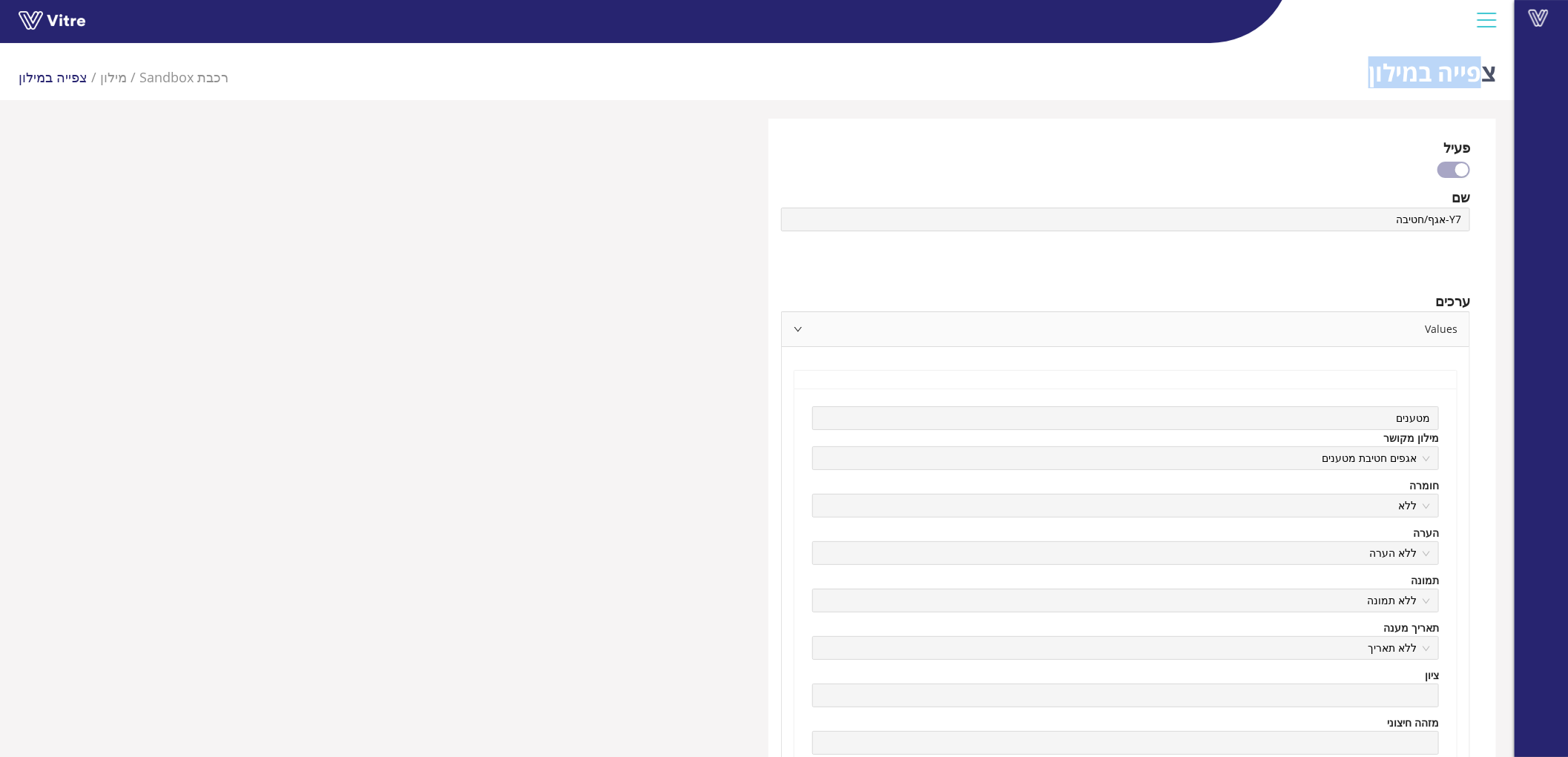
drag, startPoint x: 1483, startPoint y: 75, endPoint x: 1369, endPoint y: 75, distance: 114.0
click at [1369, 75] on h1 "צפייה במילון" at bounding box center [1433, 68] width 128 height 63
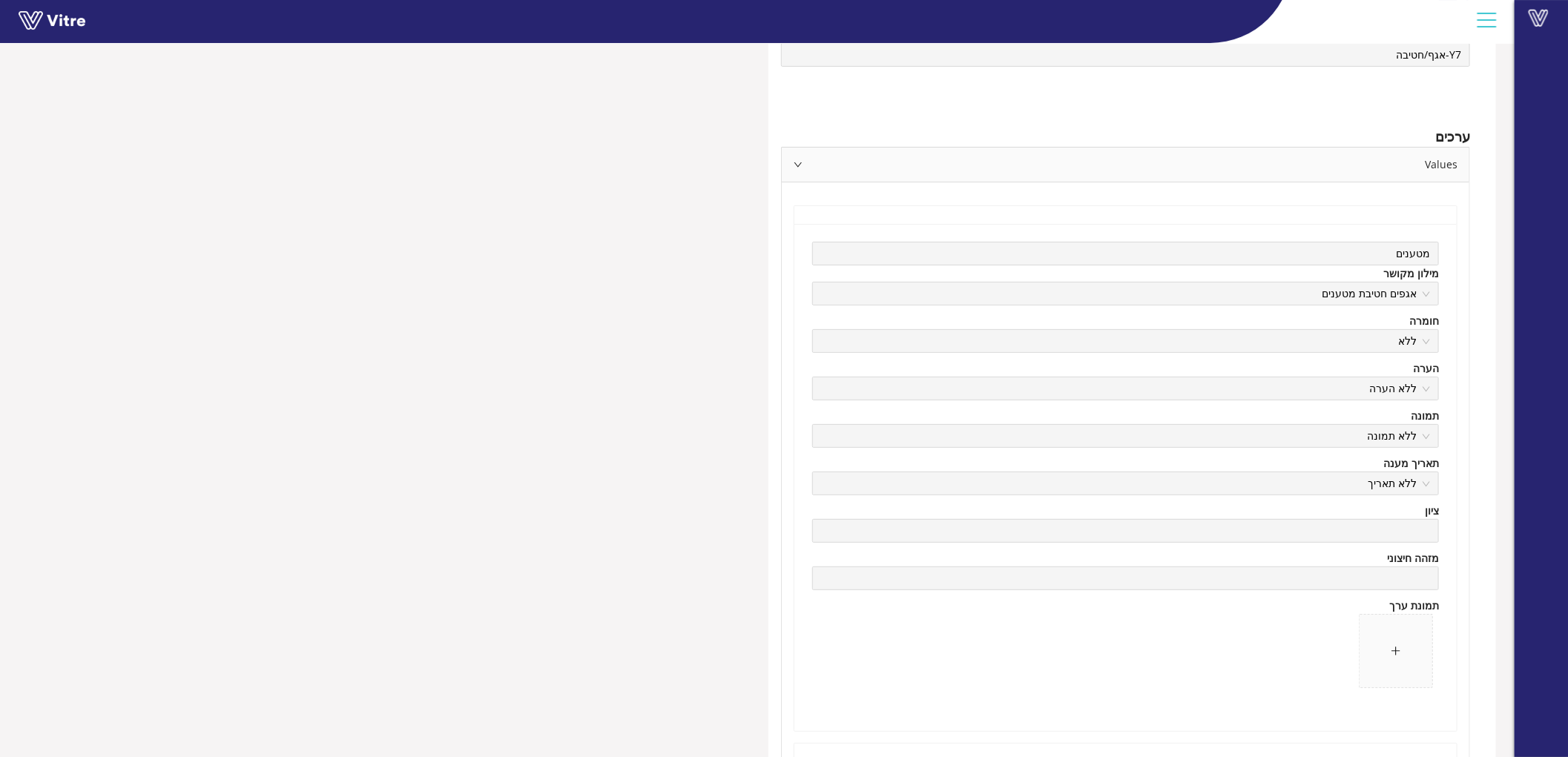
drag, startPoint x: 1418, startPoint y: 297, endPoint x: 1325, endPoint y: 297, distance: 93.0
click at [1325, 297] on span "אגפים חטיבת מטענים" at bounding box center [1126, 293] width 609 height 22
click at [1368, 241] on div "מטענים מילון מקושר אגפים חטיבת מטענים חומרה ללא הערה ללא הערה תמונה ללא תמונה ת…" at bounding box center [1125, 478] width 663 height 508
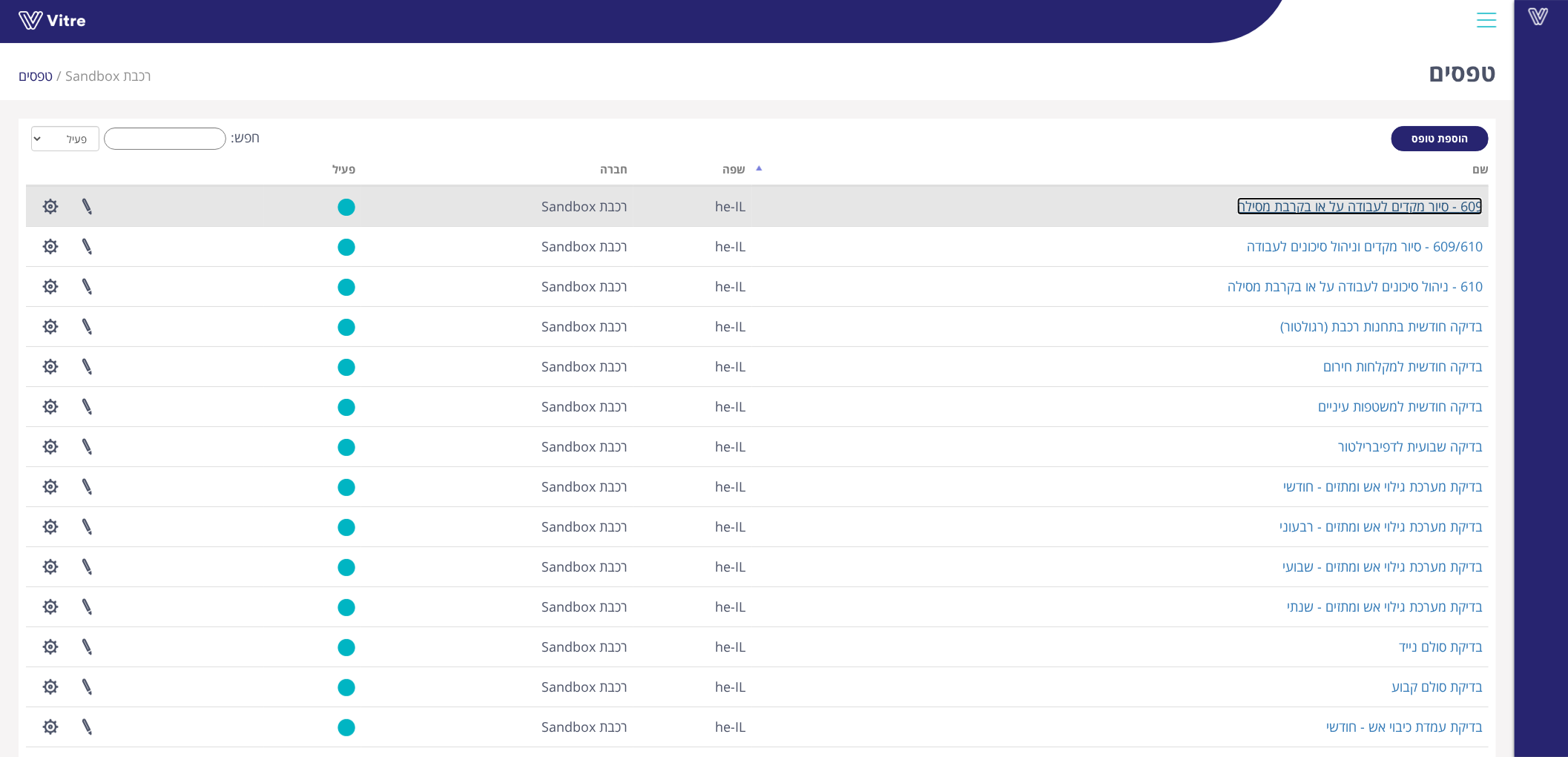
click at [1409, 206] on link "609 - סיור מקדים לעבודה על או בקרבת מסילה" at bounding box center [1360, 206] width 246 height 17
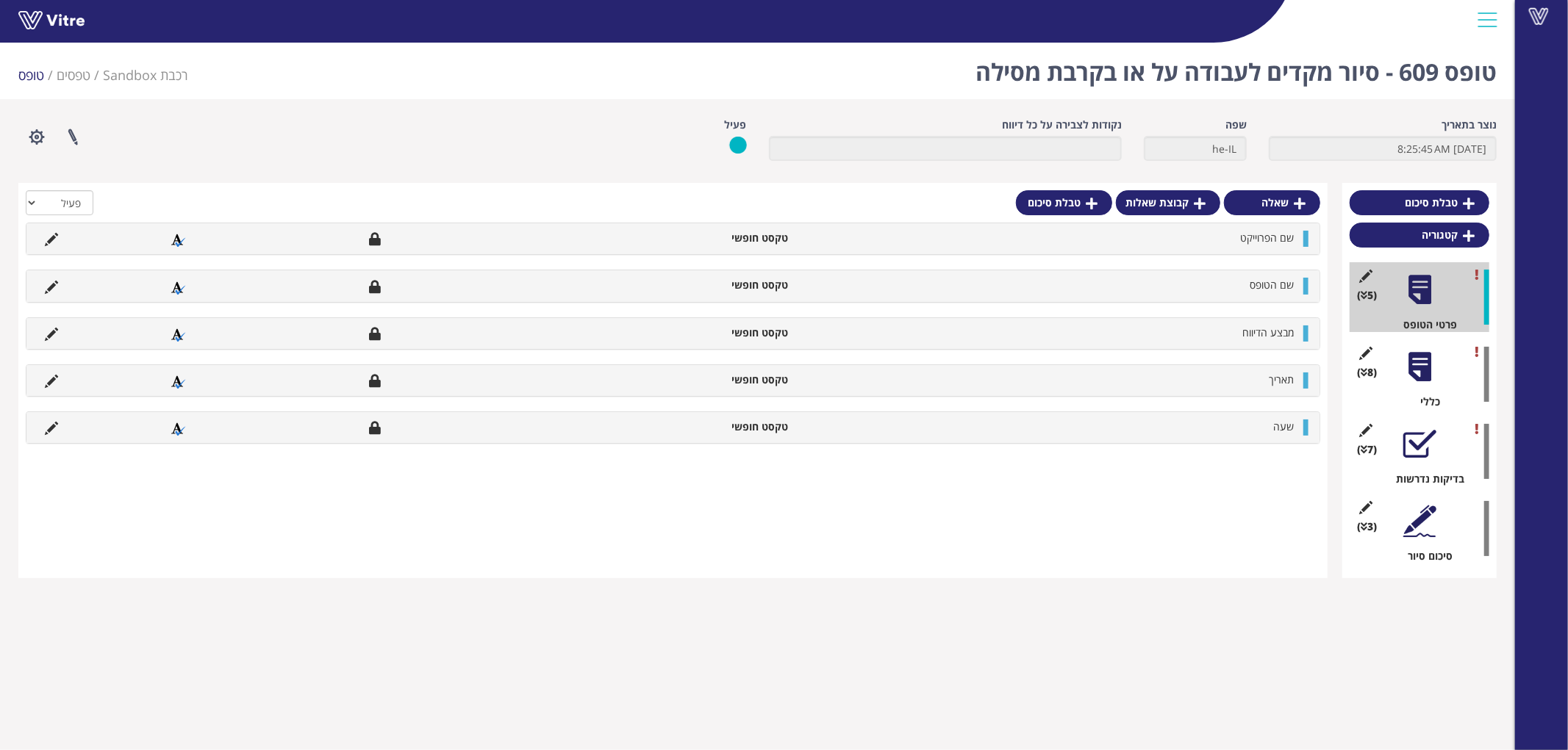
click at [1420, 366] on div at bounding box center [1419, 367] width 34 height 34
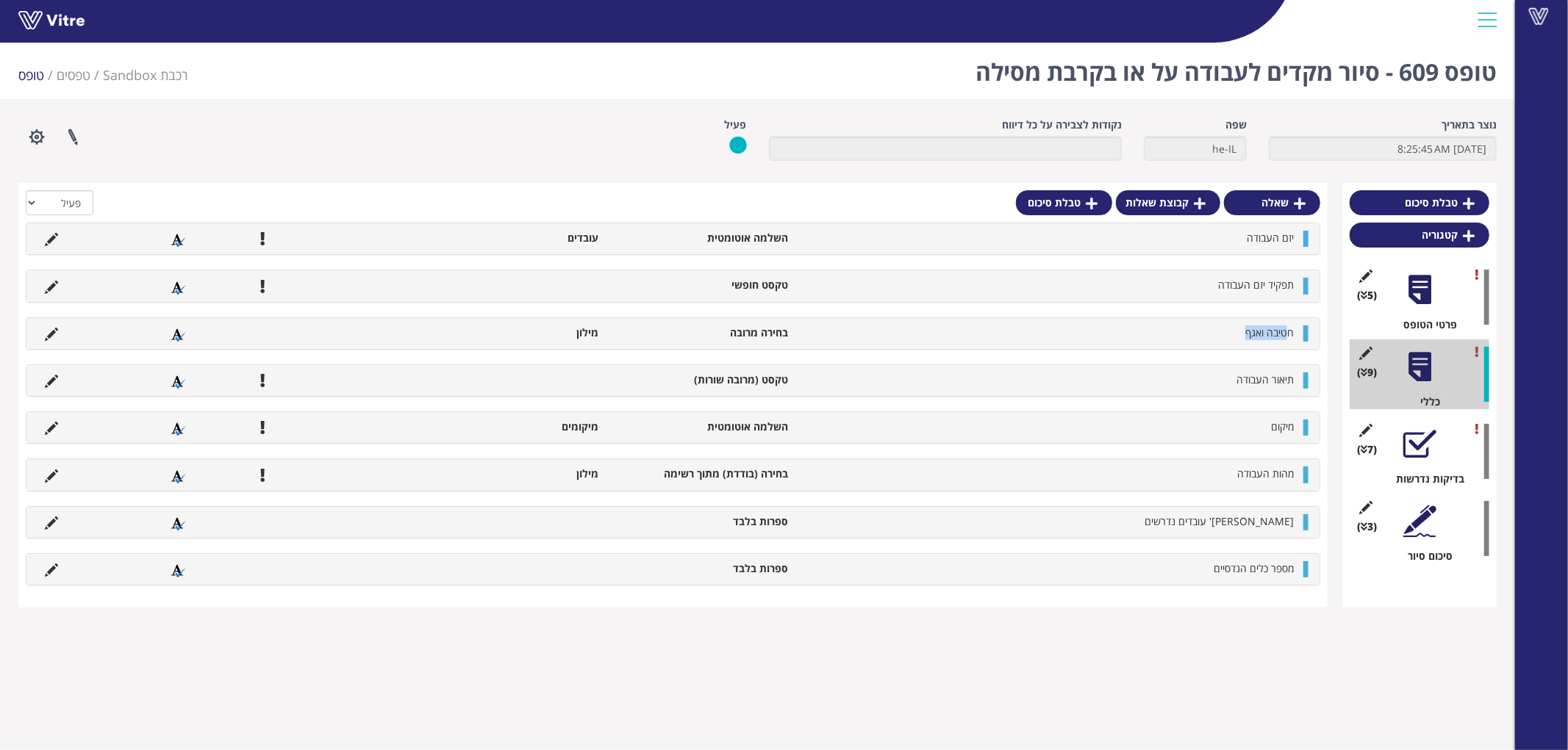
drag, startPoint x: 1285, startPoint y: 333, endPoint x: 1194, endPoint y: 330, distance: 91.0
click at [1194, 330] on li "חטיבה ואגף" at bounding box center [1049, 332] width 506 height 14
click at [49, 330] on icon at bounding box center [52, 334] width 13 height 13
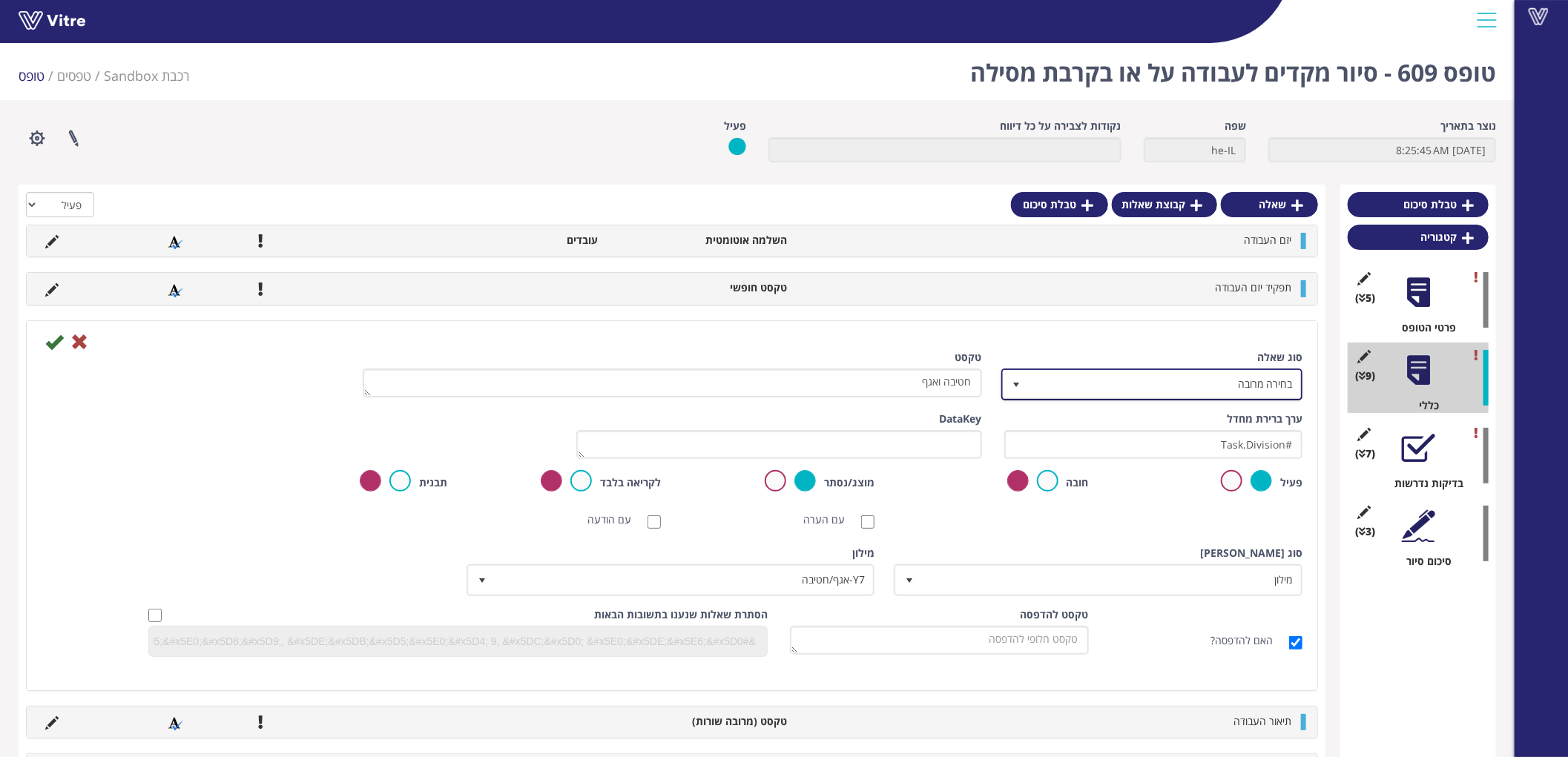
click at [1245, 383] on span "בחירה מרובה" at bounding box center [1166, 385] width 272 height 27
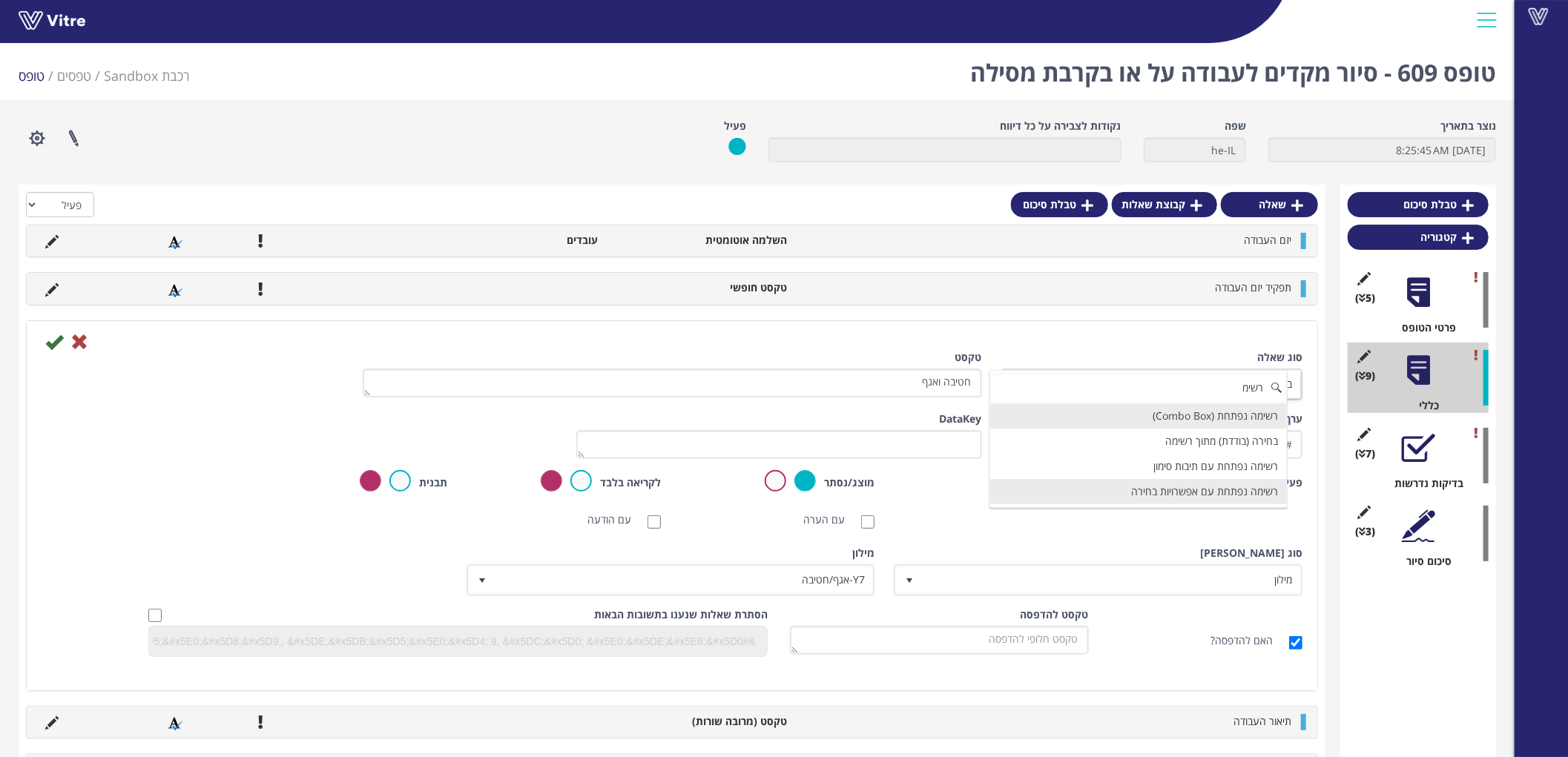
click at [1196, 492] on li "רשימה נפתחת עם אפשרויות בחירה" at bounding box center [1139, 491] width 297 height 25
type input "רשימ"
type input "1"
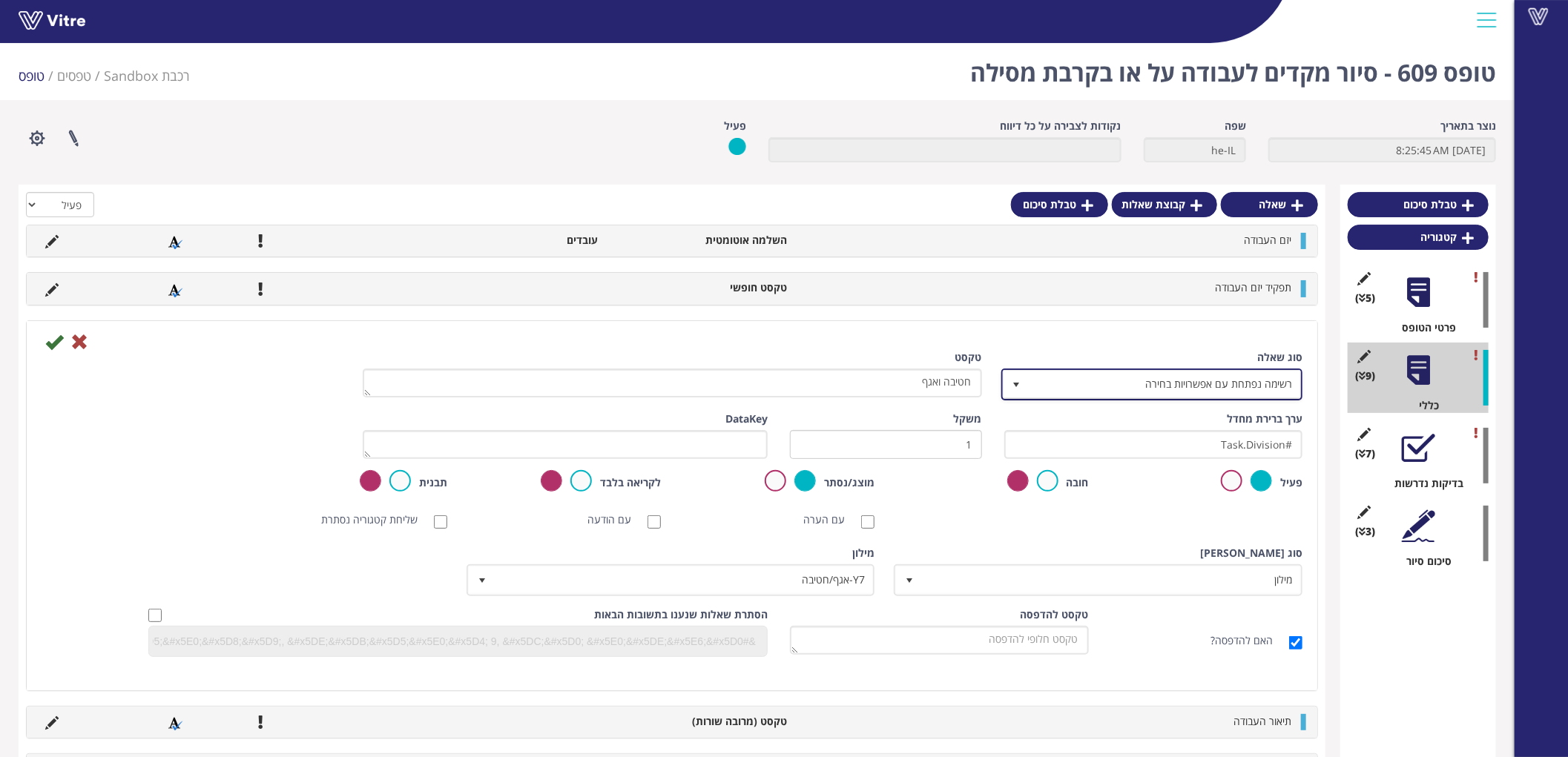
click at [1163, 376] on span "רשימה נפתחת עם אפשרויות בחירה" at bounding box center [1166, 385] width 272 height 27
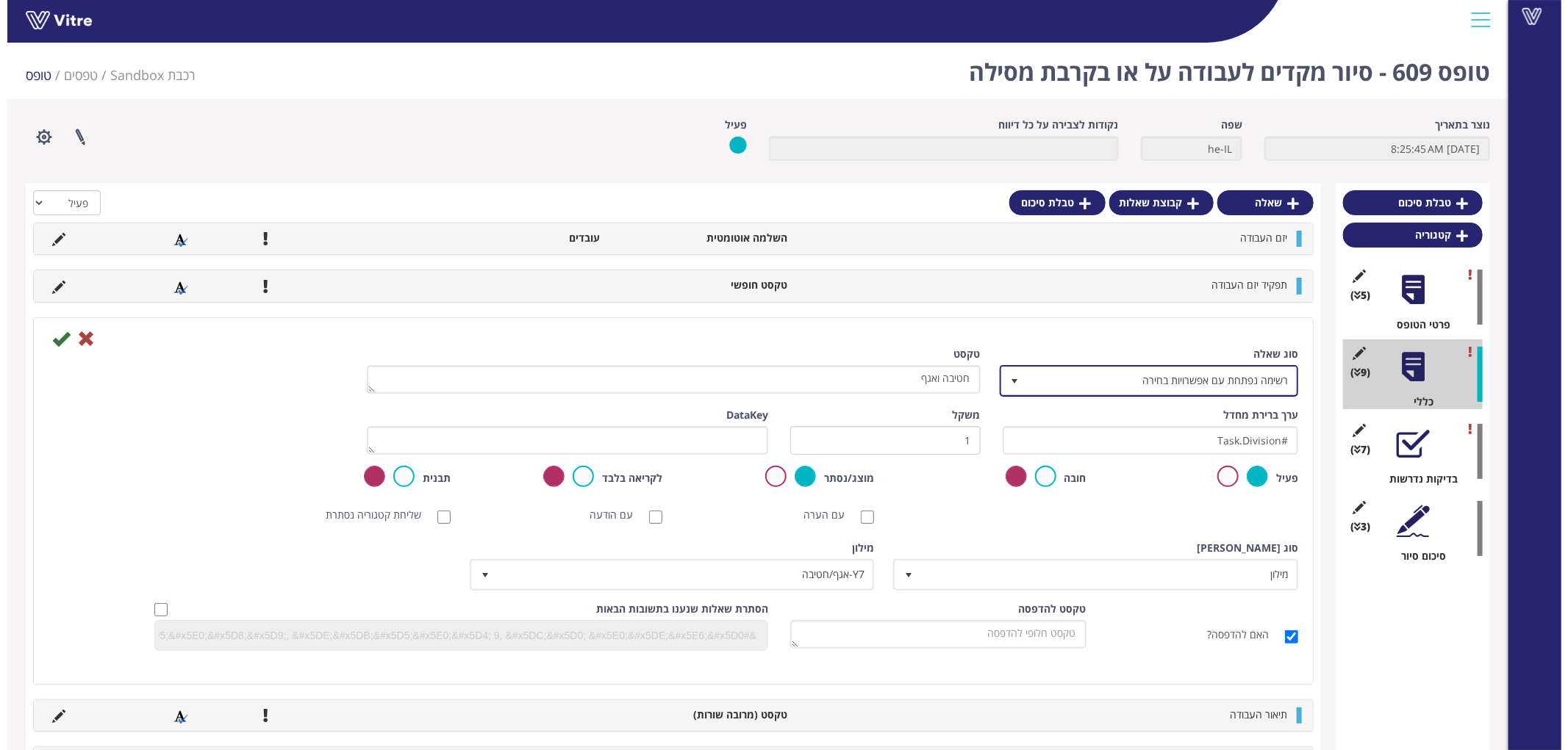
scroll to position [52, 0]
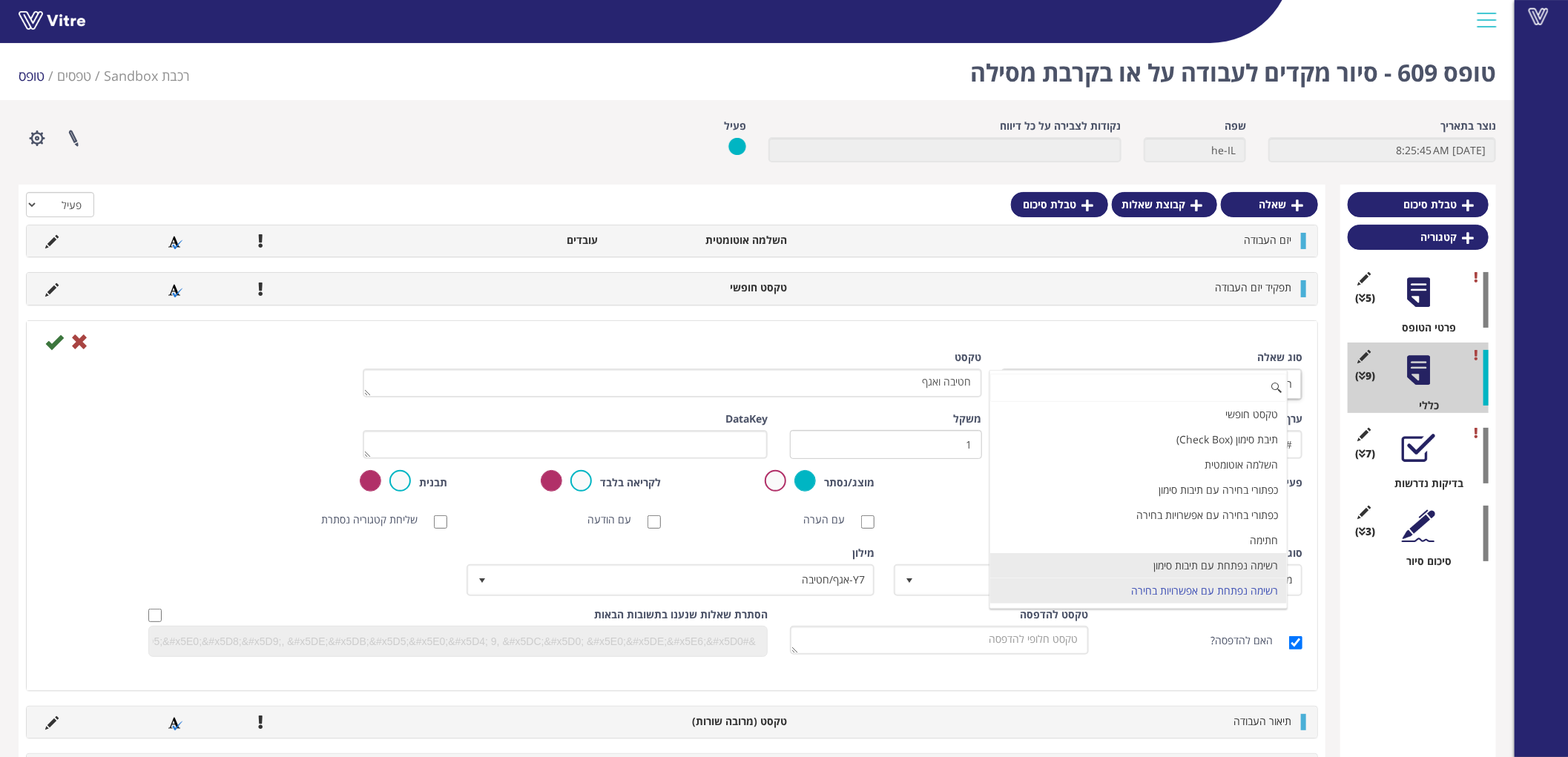
click at [1180, 567] on li "רשימה נפתחת עם תיבות סימון" at bounding box center [1139, 566] width 297 height 25
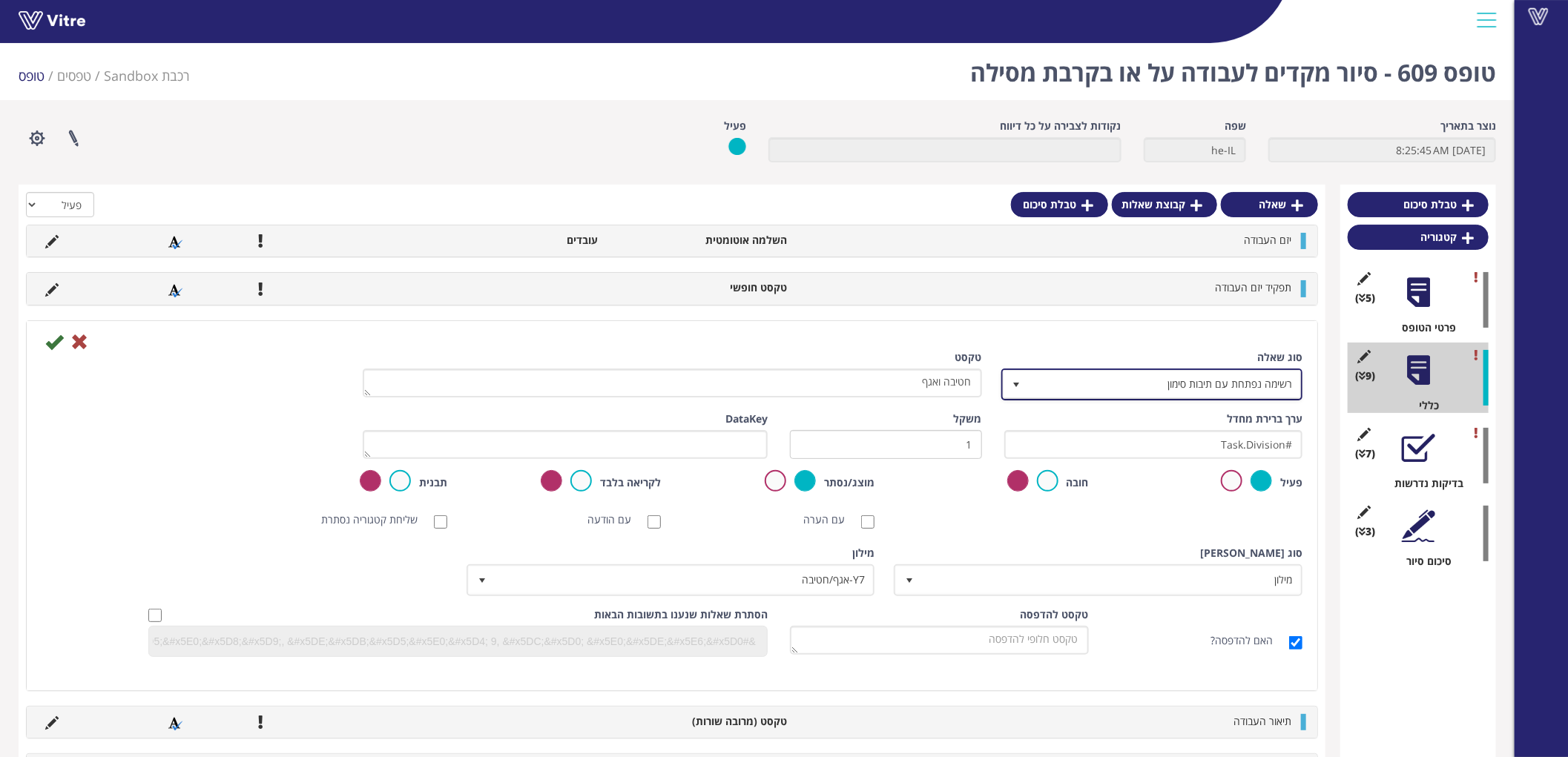
click at [1185, 386] on span "רשימה נפתחת עם תיבות סימון" at bounding box center [1166, 385] width 272 height 27
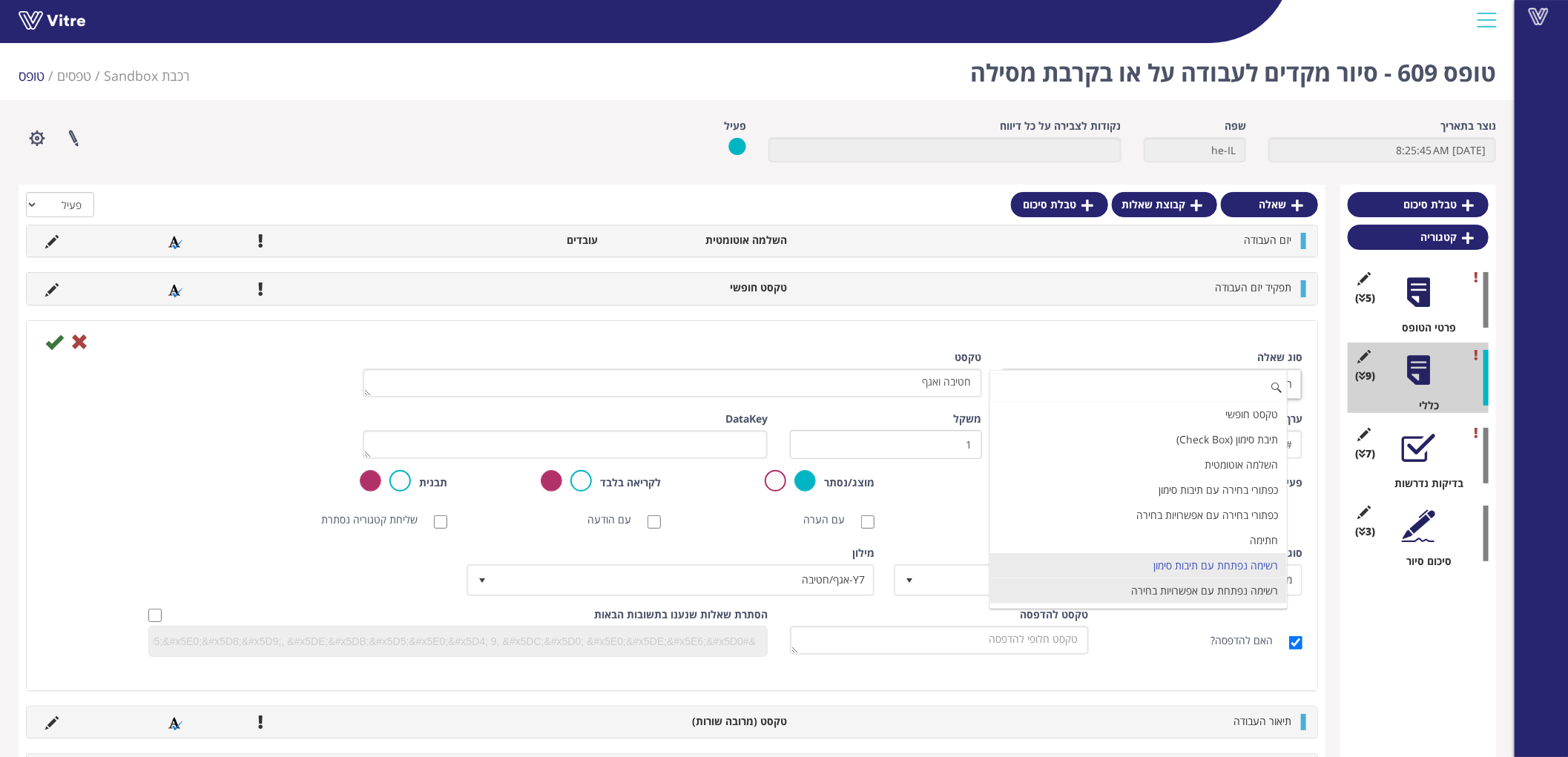
click at [1172, 590] on li "רשימה נפתחת עם אפשרויות בחירה" at bounding box center [1139, 591] width 297 height 25
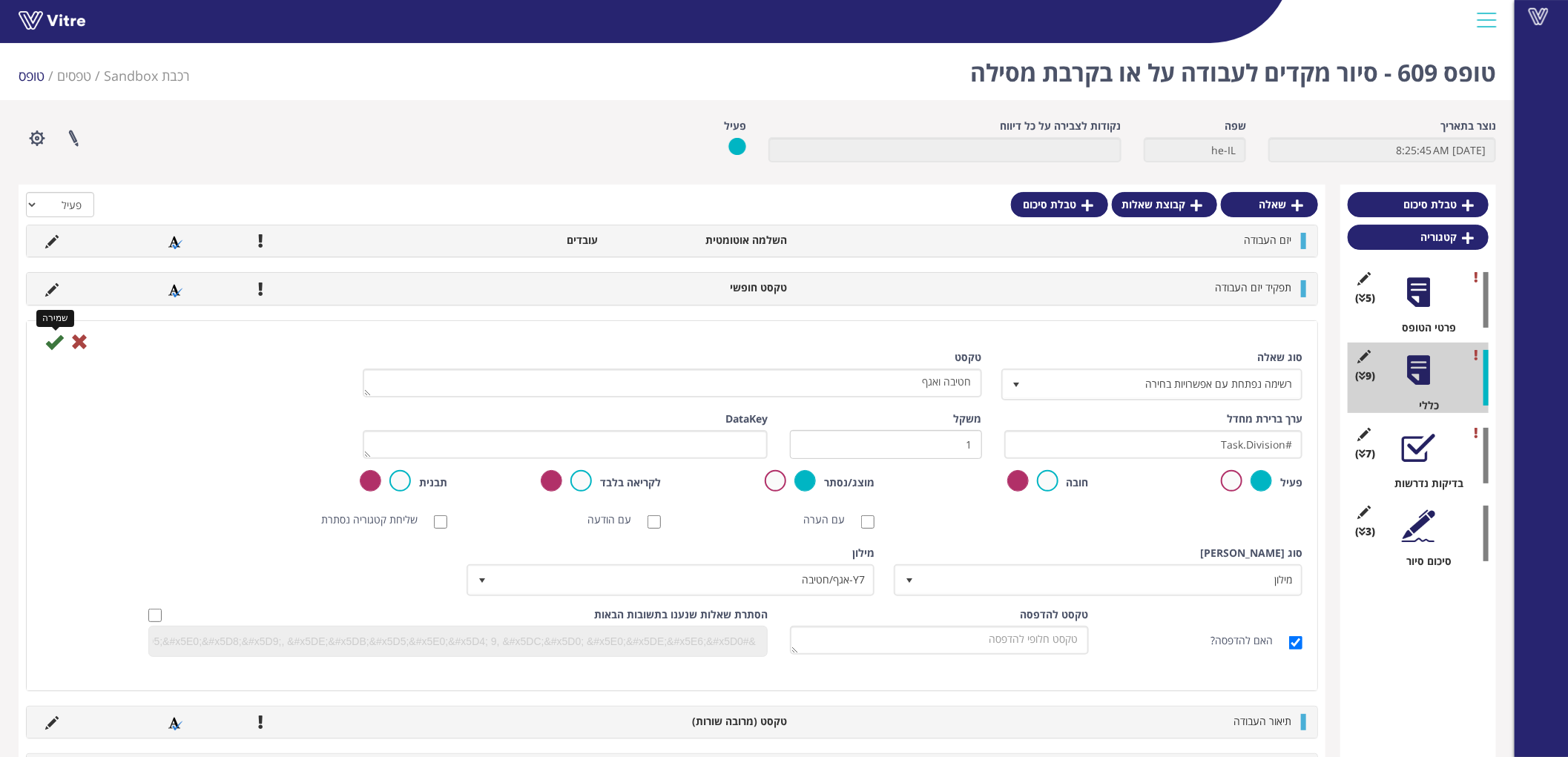
click at [57, 339] on icon at bounding box center [54, 341] width 17 height 17
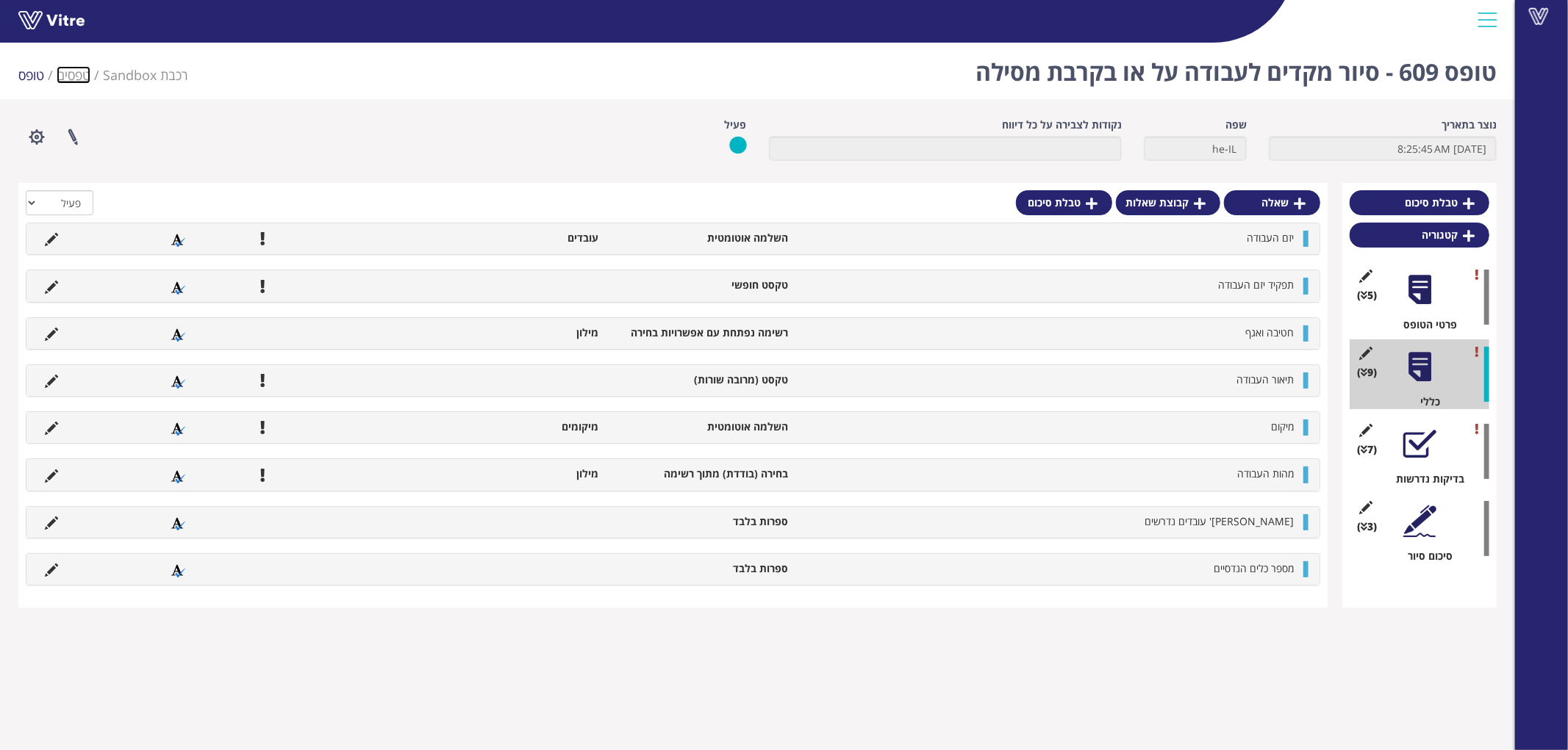
click at [80, 72] on link "טפסים" at bounding box center [73, 75] width 34 height 17
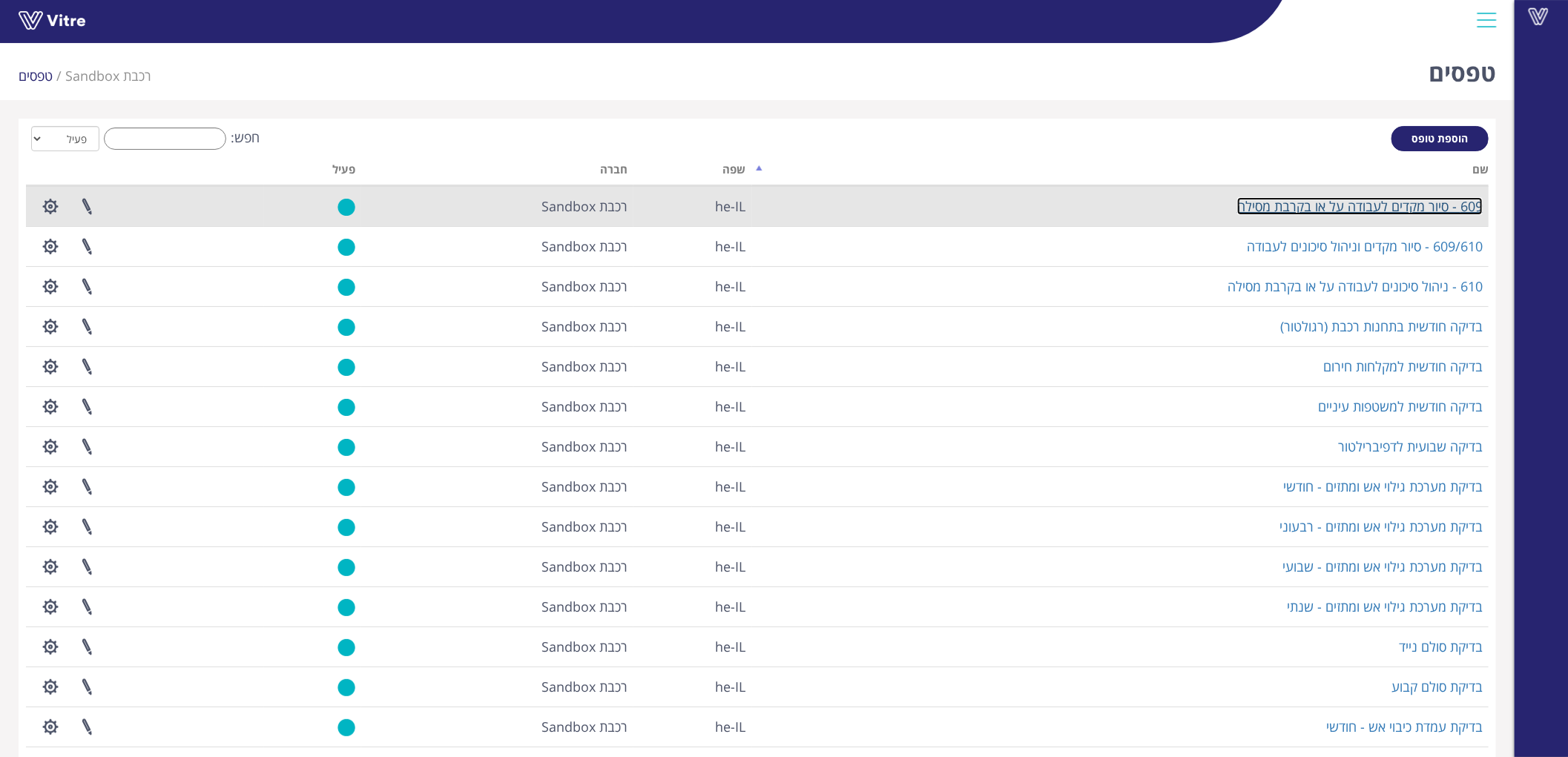
click at [1453, 213] on link "609 - סיור מקדים לעבודה על או בקרבת מסילה" at bounding box center [1360, 206] width 246 height 17
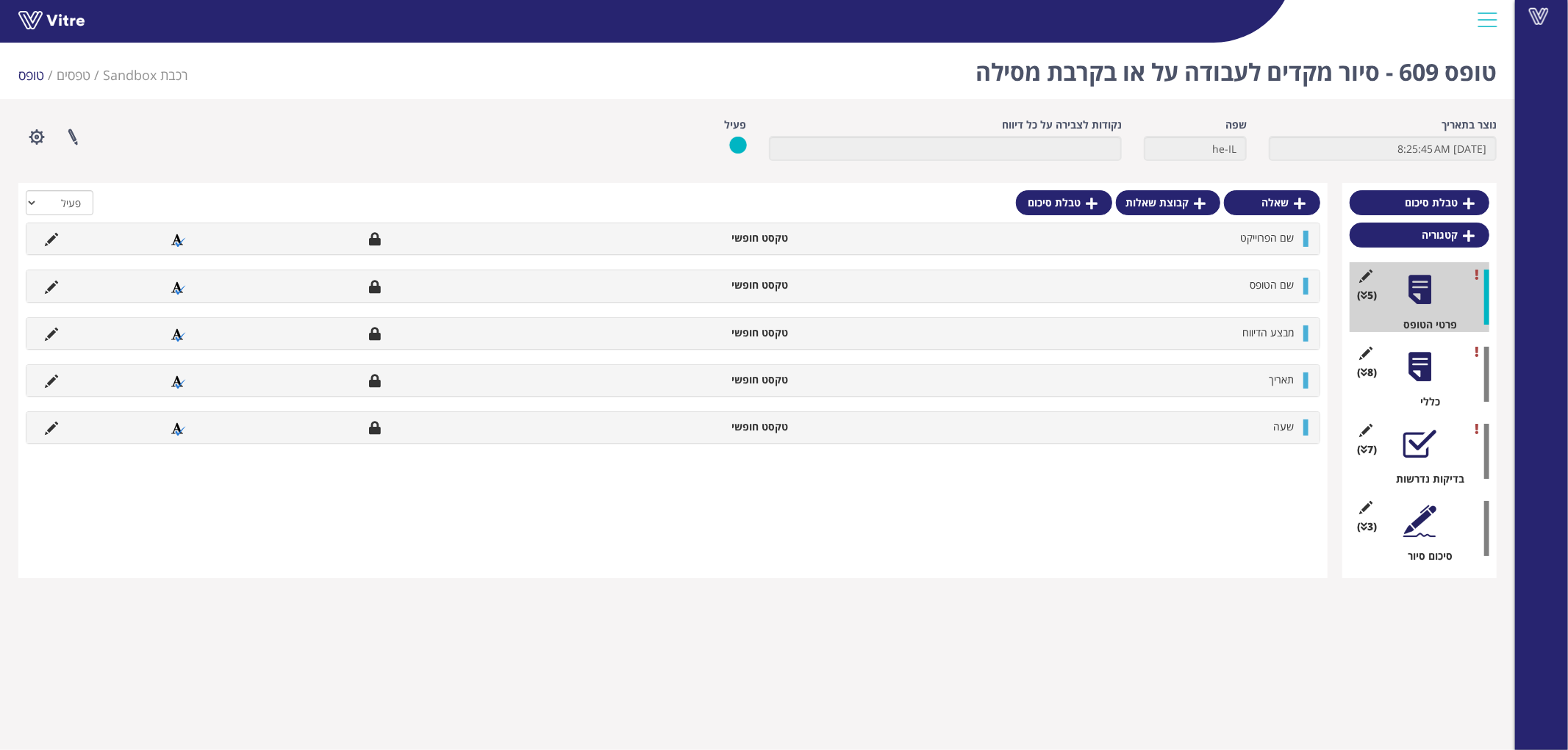
click at [1423, 446] on div at bounding box center [1419, 443] width 34 height 34
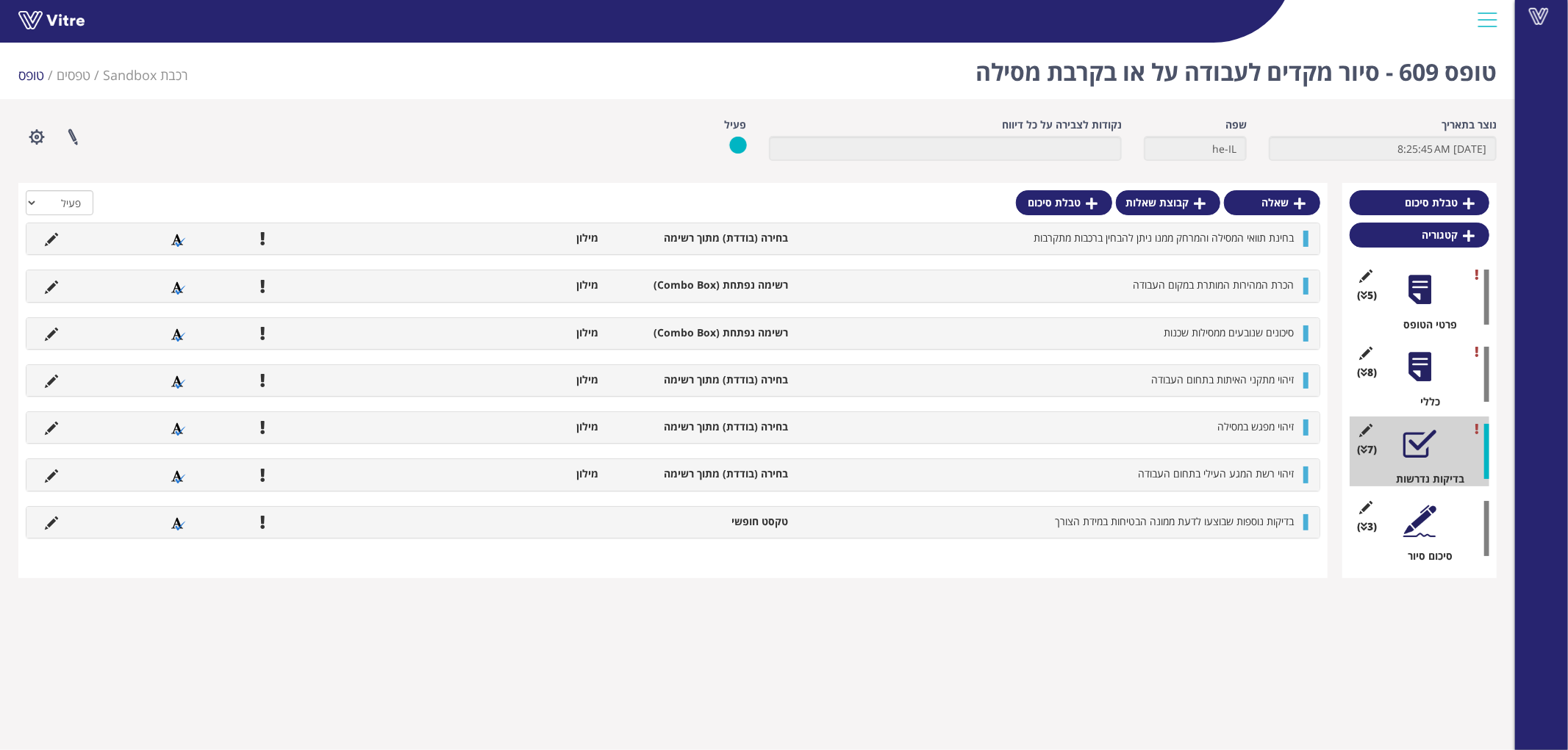
drag, startPoint x: 1211, startPoint y: 324, endPoint x: 1135, endPoint y: 325, distance: 76.0
click at [1135, 325] on div "סיכונים שנובעים ממסילות שכנות רשימה נפתחת (Combo Box) מילון" at bounding box center [673, 333] width 1293 height 31
drag, startPoint x: 1237, startPoint y: 335, endPoint x: 1136, endPoint y: 329, distance: 101.2
click at [1136, 329] on li "סיכונים שנובעים ממסילות שכנות" at bounding box center [1049, 332] width 506 height 14
drag, startPoint x: 1260, startPoint y: 475, endPoint x: 1143, endPoint y: 475, distance: 117.0
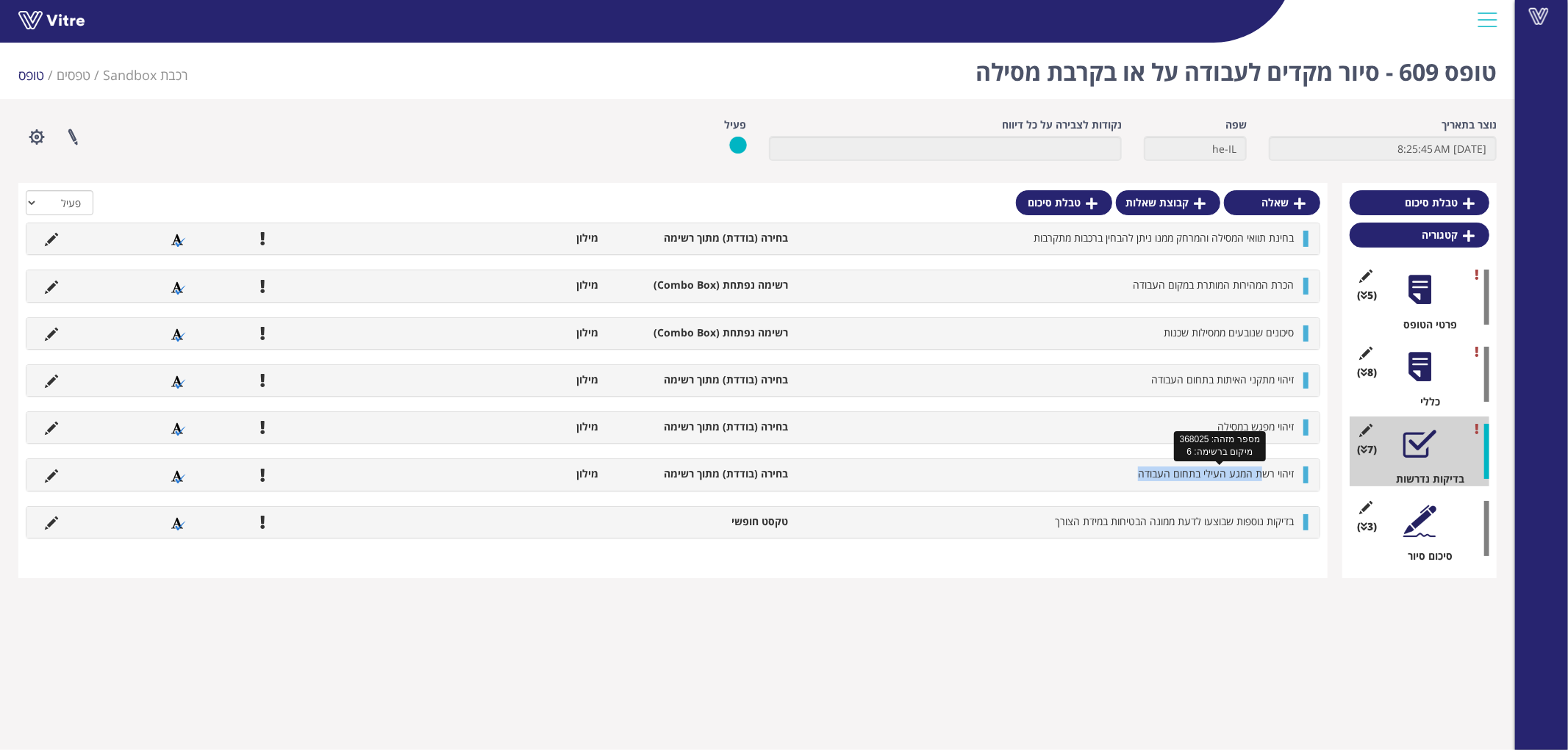
click at [1143, 475] on span "זיהוי רשת המגע העילי בתחום העבודה" at bounding box center [1215, 473] width 156 height 14
